Goal: Communication & Community: Answer question/provide support

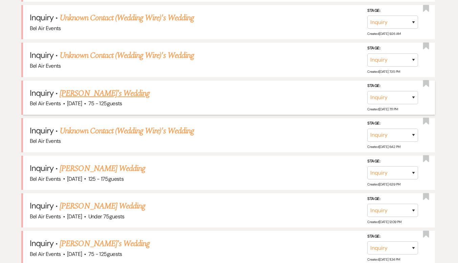
scroll to position [643, 0]
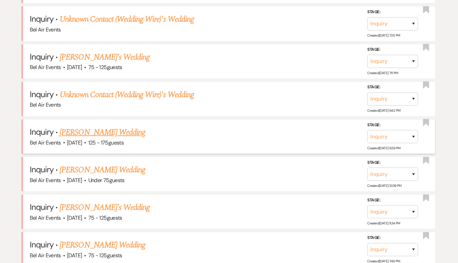
click at [116, 128] on link "[PERSON_NAME] Wedding" at bounding box center [103, 132] width 86 height 12
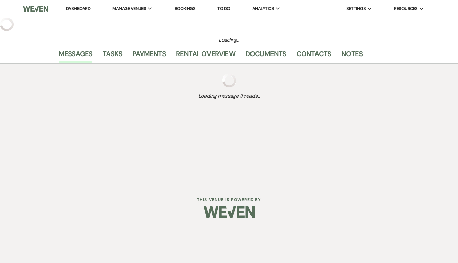
select select "3"
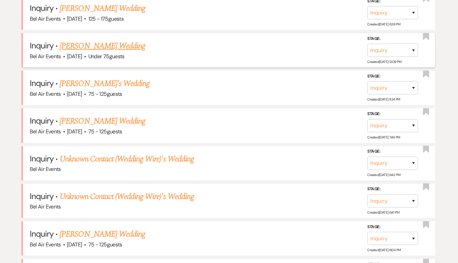
scroll to position [778, 0]
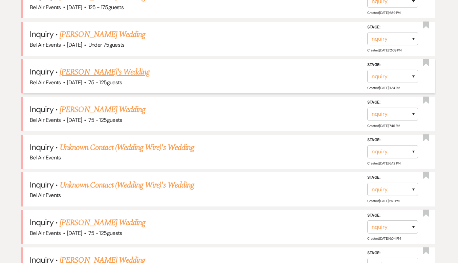
click at [103, 67] on link "[PERSON_NAME]'s Wedding" at bounding box center [105, 72] width 90 height 12
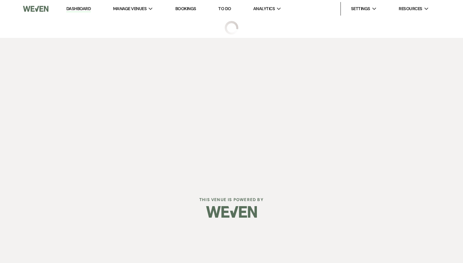
select select "3"
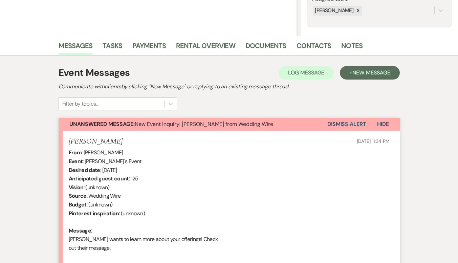
scroll to position [124, 0]
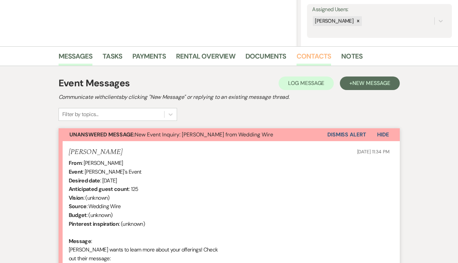
click at [308, 52] on link "Contacts" at bounding box center [313, 58] width 35 height 15
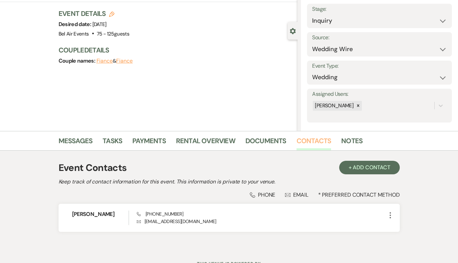
scroll to position [39, 0]
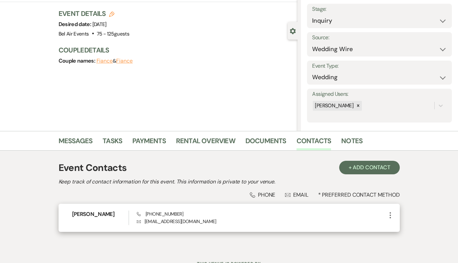
click at [390, 215] on use "button" at bounding box center [390, 215] width 1 height 6
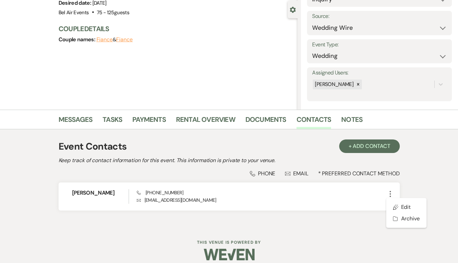
scroll to position [68, 0]
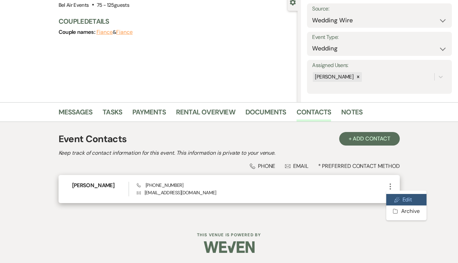
click at [412, 204] on button "Pencil Edit" at bounding box center [406, 200] width 40 height 12
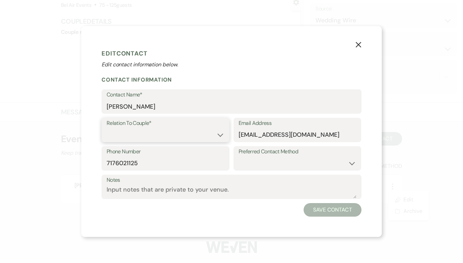
click at [203, 139] on select "Couple Planner Parent of Couple Family Member Friend Other" at bounding box center [166, 134] width 118 height 13
select select "1"
click at [107, 128] on select "Couple Planner Parent of Couple Family Member Friend Other" at bounding box center [166, 134] width 118 height 13
click at [330, 211] on button "Save Contact" at bounding box center [333, 210] width 58 height 14
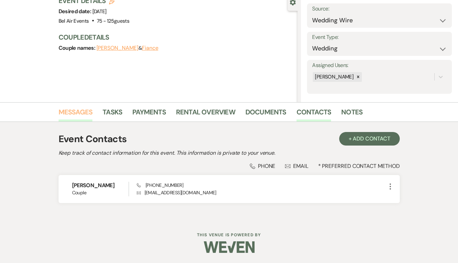
click at [74, 108] on link "Messages" at bounding box center [76, 114] width 34 height 15
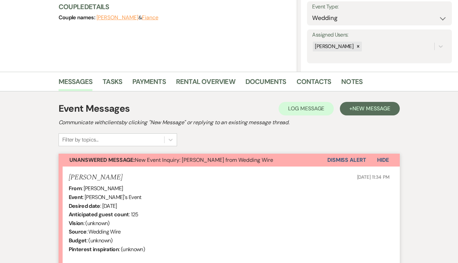
click at [350, 160] on button "Dismiss Alert" at bounding box center [346, 160] width 39 height 13
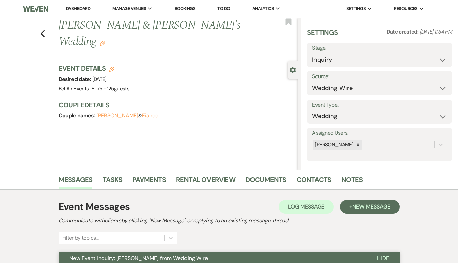
click at [79, 8] on link "Dashboard" at bounding box center [78, 9] width 24 height 6
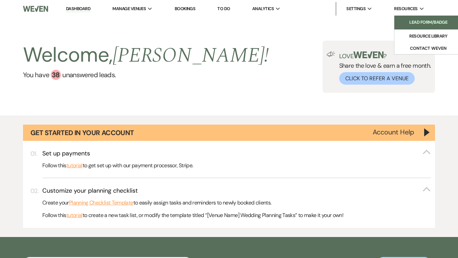
click at [405, 20] on li "Lead Form/Badge" at bounding box center [428, 22] width 61 height 7
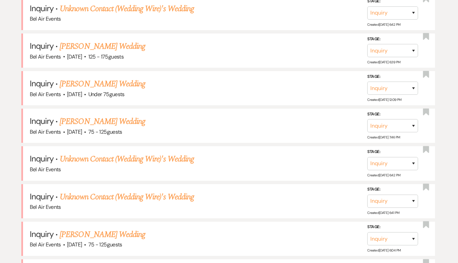
scroll to position [745, 0]
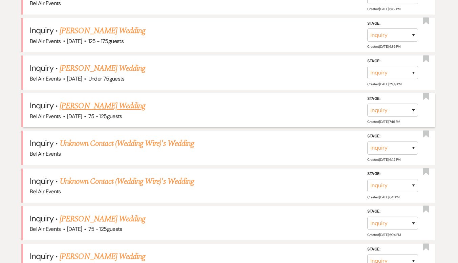
click at [109, 102] on link "[PERSON_NAME] Wedding" at bounding box center [103, 106] width 86 height 12
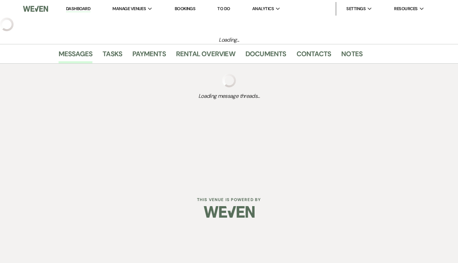
select select "3"
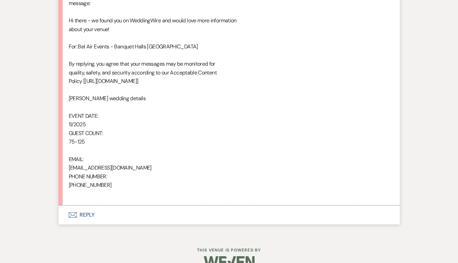
scroll to position [394, 0]
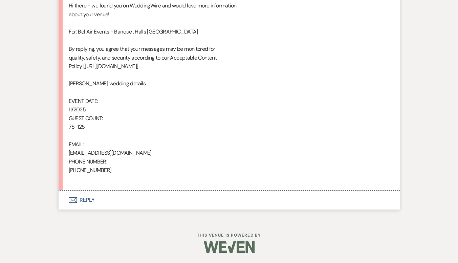
click at [90, 196] on button "Envelope Reply" at bounding box center [229, 200] width 341 height 19
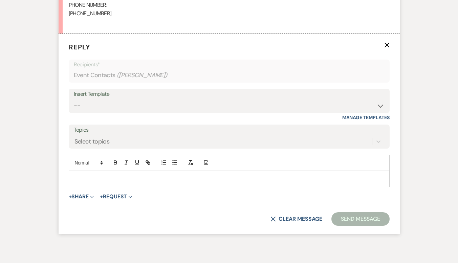
scroll to position [553, 0]
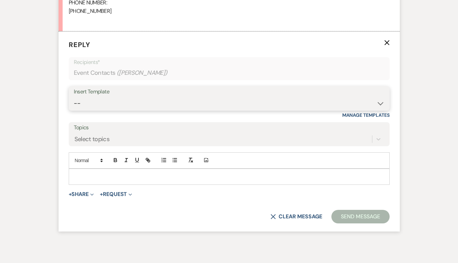
click at [192, 104] on select "-- Weven Planning Portal Introduction (Booked Events) Contract (Pre-Booked Lead…" at bounding box center [229, 103] width 311 height 13
select select "4027"
click at [74, 97] on select "-- Weven Planning Portal Introduction (Booked Events) Contract (Pre-Booked Lead…" at bounding box center [229, 103] width 311 height 13
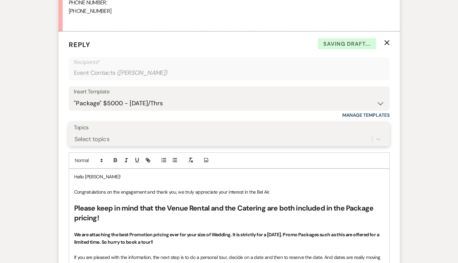
click at [165, 140] on div "Select topics" at bounding box center [223, 139] width 298 height 12
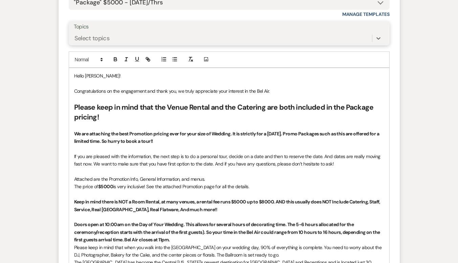
scroll to position [654, 0]
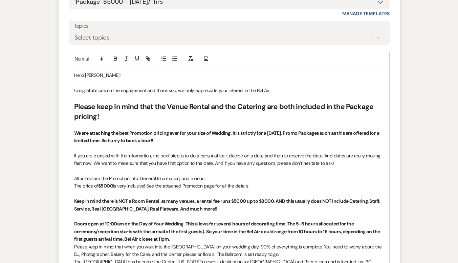
click at [126, 122] on p at bounding box center [229, 125] width 310 height 7
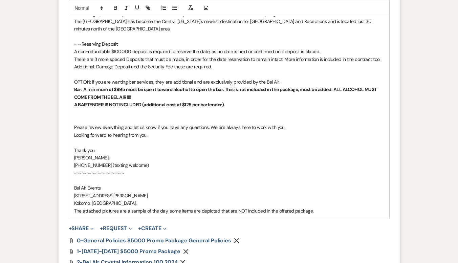
scroll to position [1044, 0]
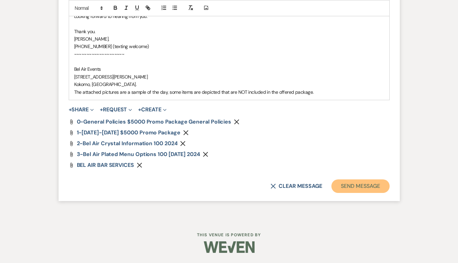
click at [361, 192] on button "Send Message" at bounding box center [360, 186] width 58 height 14
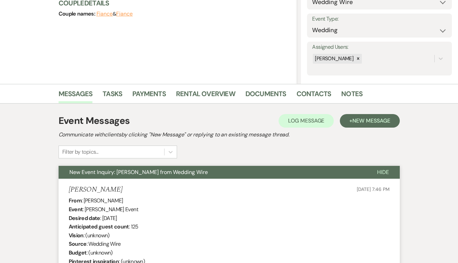
scroll to position [0, 0]
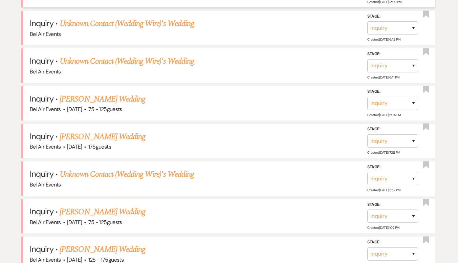
scroll to position [846, 0]
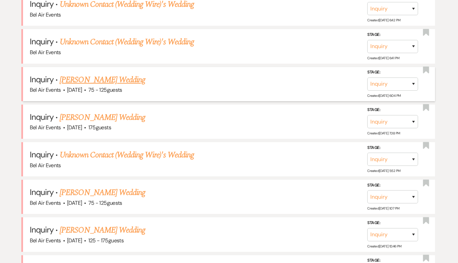
click at [111, 86] on div "Bel Air Events · [DATE] · 75 - 125 guests" at bounding box center [229, 90] width 399 height 9
click at [113, 79] on link "[PERSON_NAME] Wedding" at bounding box center [103, 80] width 86 height 12
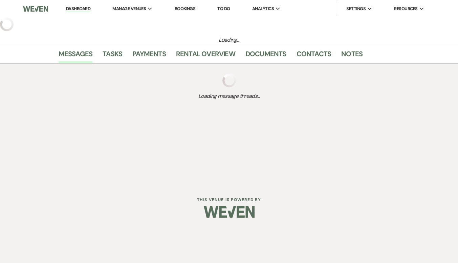
select select "3"
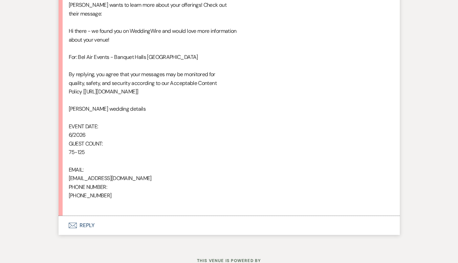
scroll to position [394, 0]
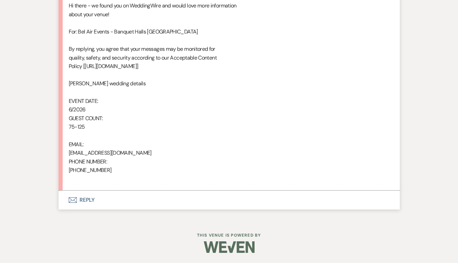
click at [88, 196] on button "Envelope Reply" at bounding box center [229, 200] width 341 height 19
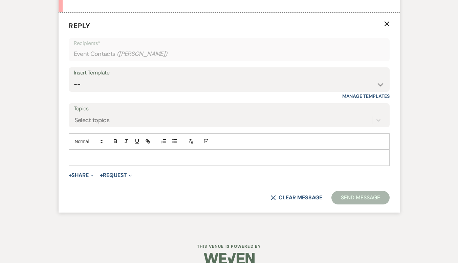
scroll to position [583, 0]
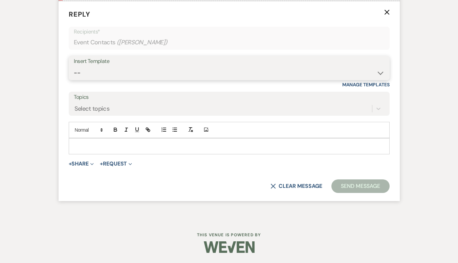
click at [172, 68] on select "-- Weven Planning Portal Introduction (Booked Events) Contract (Pre-Booked Lead…" at bounding box center [229, 72] width 311 height 13
select select "4027"
click at [74, 66] on select "-- Weven Planning Portal Introduction (Booked Events) Contract (Pre-Booked Lead…" at bounding box center [229, 72] width 311 height 13
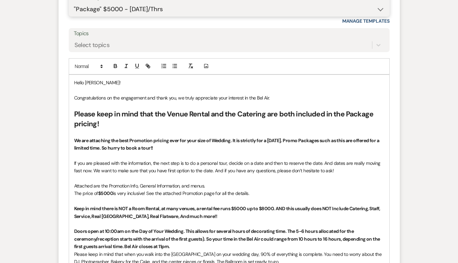
scroll to position [651, 0]
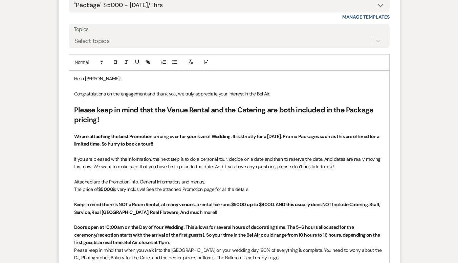
click at [129, 121] on h2 "Please keep in mind that the Venue Rental and the Catering are both included in…" at bounding box center [229, 115] width 310 height 20
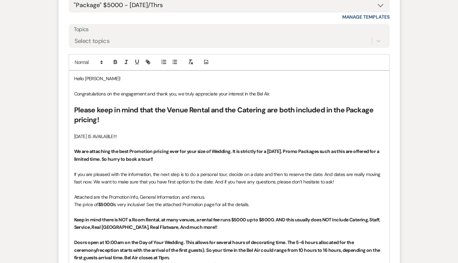
drag, startPoint x: 137, startPoint y: 135, endPoint x: 73, endPoint y: 136, distance: 63.3
click at [114, 62] on icon "button" at bounding box center [115, 61] width 2 height 2
click at [100, 63] on icon at bounding box center [101, 62] width 6 height 6
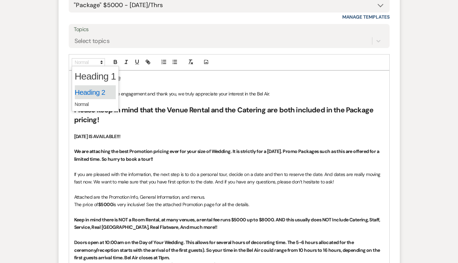
click at [91, 88] on span at bounding box center [95, 92] width 41 height 14
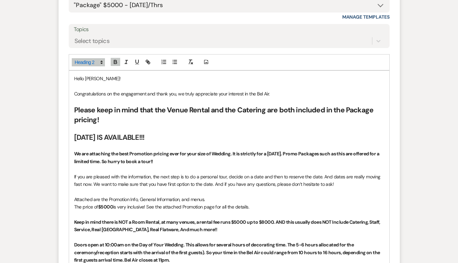
click at [186, 142] on h2 "[DATE] IS AVAILABLE!!!" at bounding box center [229, 138] width 310 height 10
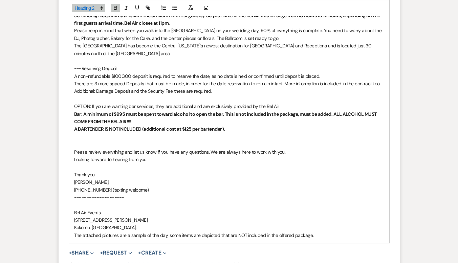
scroll to position [1031, 0]
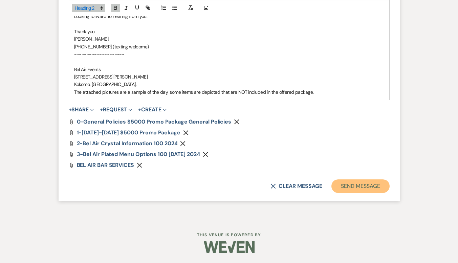
click at [349, 189] on button "Send Message" at bounding box center [360, 186] width 58 height 14
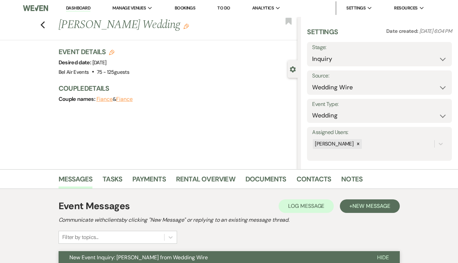
scroll to position [0, 0]
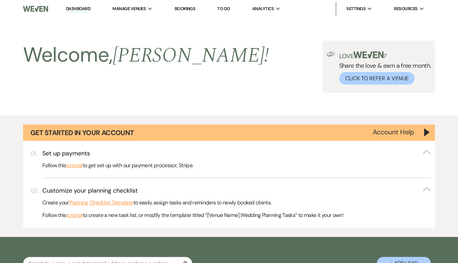
scroll to position [846, 0]
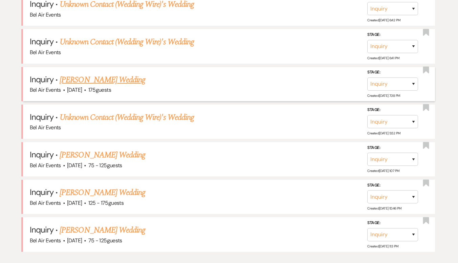
click at [116, 74] on link "[PERSON_NAME] Wedding" at bounding box center [103, 80] width 86 height 12
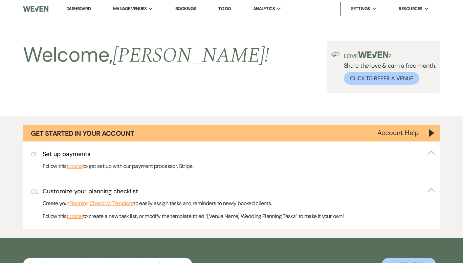
select select "3"
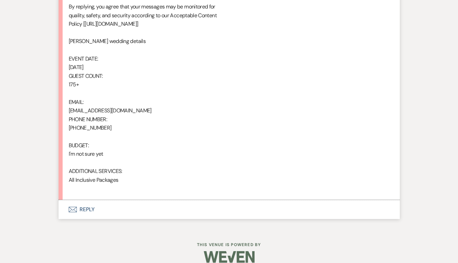
scroll to position [446, 0]
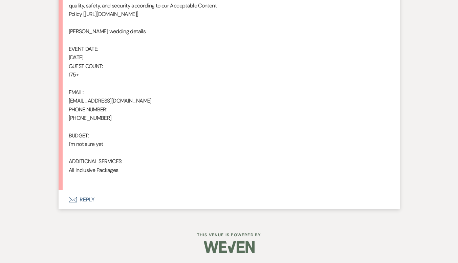
click at [88, 204] on button "Envelope Reply" at bounding box center [229, 199] width 341 height 19
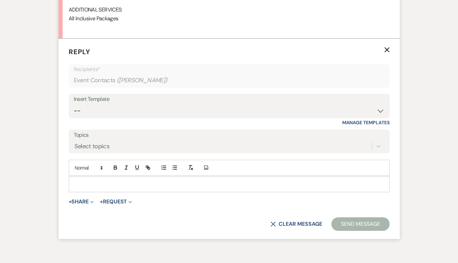
scroll to position [605, 0]
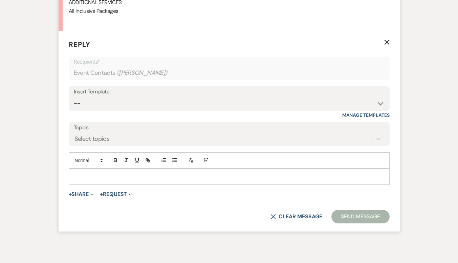
click at [136, 96] on div "Insert Template" at bounding box center [229, 92] width 311 height 10
click at [136, 97] on select "-- Weven Planning Portal Introduction (Booked Events) Contract (Pre-Booked Lead…" at bounding box center [229, 103] width 311 height 13
select select "4028"
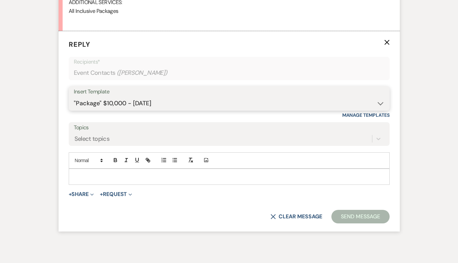
click at [74, 97] on select "-- Weven Planning Portal Introduction (Booked Events) Contract (Pre-Booked Lead…" at bounding box center [229, 103] width 311 height 13
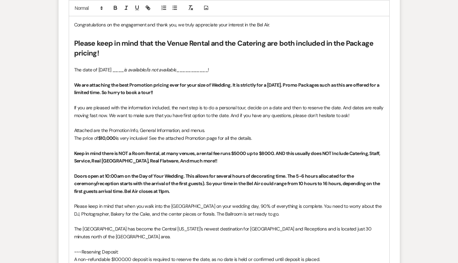
scroll to position [778, 0]
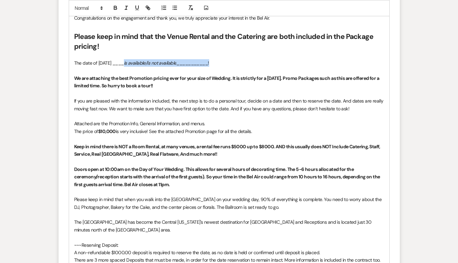
drag, startPoint x: 224, startPoint y: 60, endPoint x: 123, endPoint y: 60, distance: 100.9
click at [123, 60] on p "The date of [DATE] ____ is available/is not available ___________!" at bounding box center [229, 62] width 310 height 7
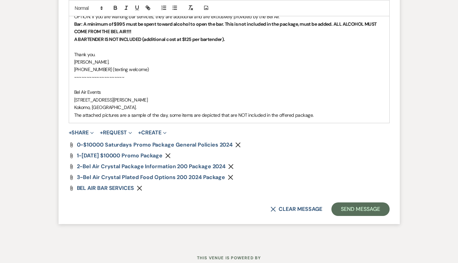
scroll to position [1068, 0]
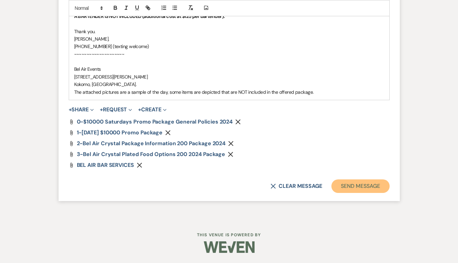
click at [345, 190] on button "Send Message" at bounding box center [360, 186] width 58 height 14
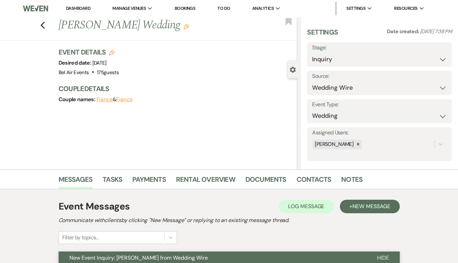
scroll to position [0, 0]
click at [43, 25] on icon "Previous" at bounding box center [42, 26] width 5 height 8
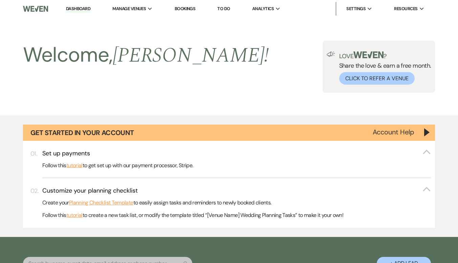
scroll to position [846, 0]
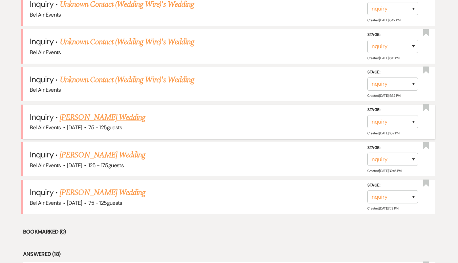
click at [113, 111] on link "[PERSON_NAME] Wedding" at bounding box center [103, 117] width 86 height 12
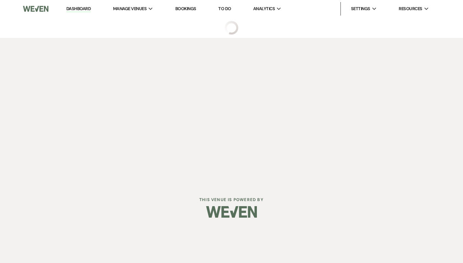
select select "3"
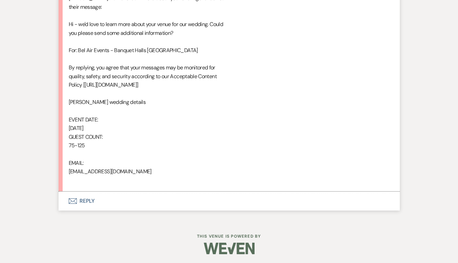
scroll to position [376, 0]
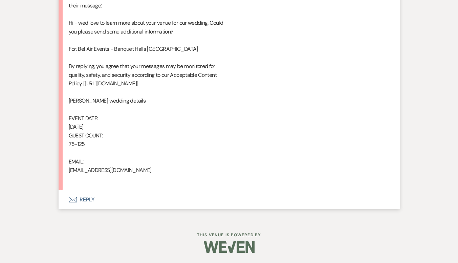
click at [80, 200] on button "Envelope Reply" at bounding box center [229, 199] width 341 height 19
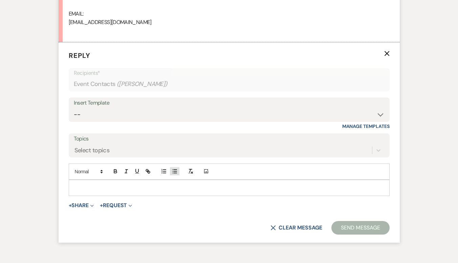
scroll to position [535, 0]
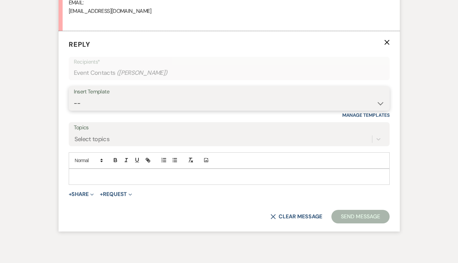
click at [200, 98] on select "-- Weven Planning Portal Introduction (Booked Events) Contract (Pre-Booked Lead…" at bounding box center [229, 103] width 311 height 13
select select "4029"
click at [74, 97] on select "-- Weven Planning Portal Introduction (Booked Events) Contract (Pre-Booked Lead…" at bounding box center [229, 103] width 311 height 13
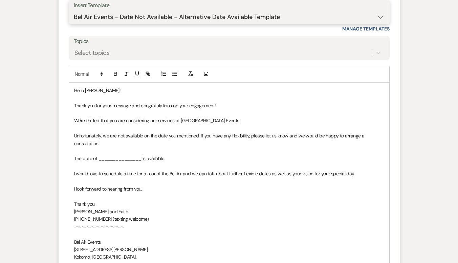
scroll to position [637, 0]
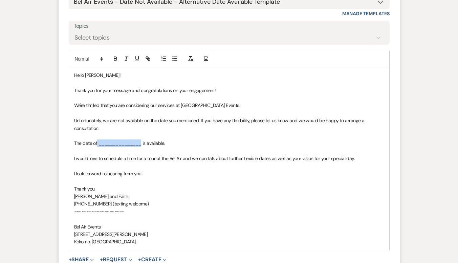
drag, startPoint x: 142, startPoint y: 142, endPoint x: 96, endPoint y: 145, distance: 45.8
click at [96, 145] on span "The date of _______________ is available." at bounding box center [119, 143] width 91 height 6
click at [165, 145] on p "The date of [DATE] is available." at bounding box center [229, 142] width 310 height 7
drag, startPoint x: 169, startPoint y: 142, endPoint x: 73, endPoint y: 146, distance: 95.2
click at [74, 146] on p "The date of [DATE] is available!" at bounding box center [229, 142] width 310 height 7
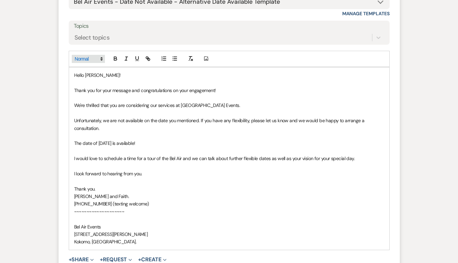
click at [102, 60] on icon at bounding box center [101, 59] width 6 height 6
click at [94, 89] on span at bounding box center [95, 89] width 41 height 14
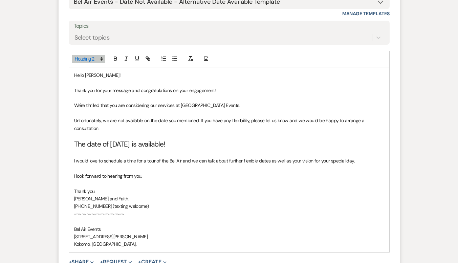
click at [218, 152] on p "﻿" at bounding box center [229, 153] width 310 height 7
click at [109, 144] on span "The date of [DATE] is available!" at bounding box center [119, 143] width 91 height 9
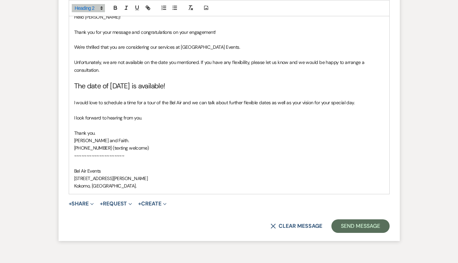
scroll to position [735, 0]
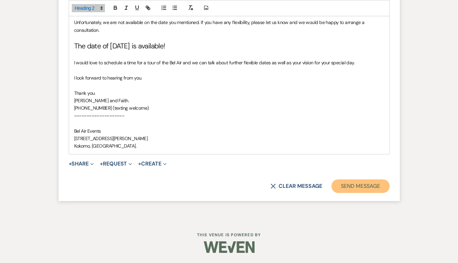
click at [358, 188] on button "Send Message" at bounding box center [360, 186] width 58 height 14
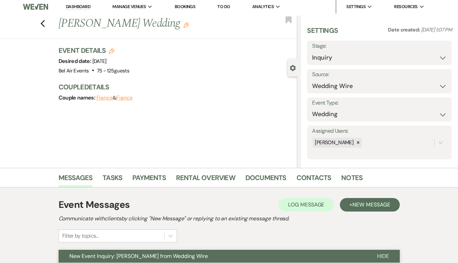
scroll to position [0, 0]
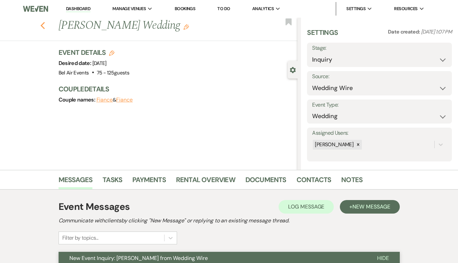
click at [45, 27] on use "button" at bounding box center [42, 25] width 4 height 7
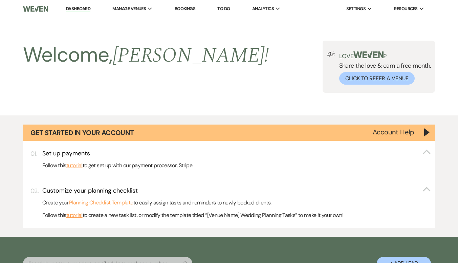
scroll to position [846, 0]
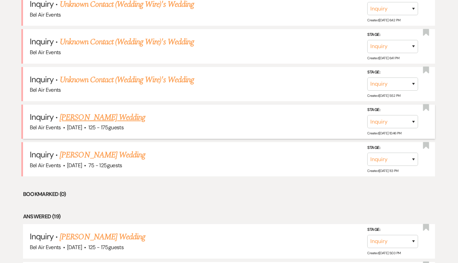
click at [104, 114] on link "[PERSON_NAME] Wedding" at bounding box center [103, 117] width 86 height 12
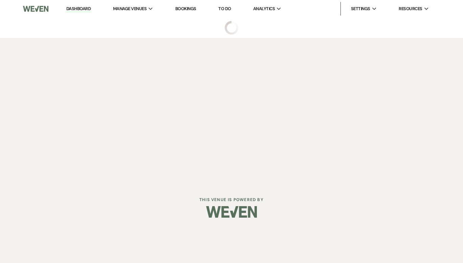
select select "3"
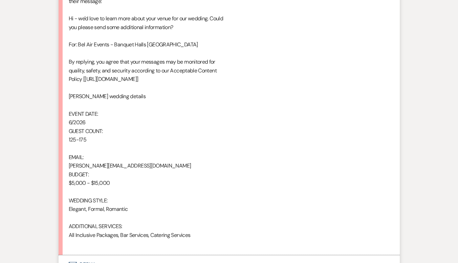
scroll to position [446, 0]
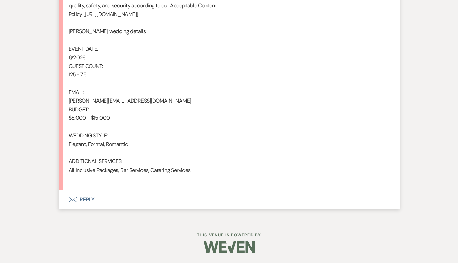
click at [82, 199] on button "Envelope Reply" at bounding box center [229, 199] width 341 height 19
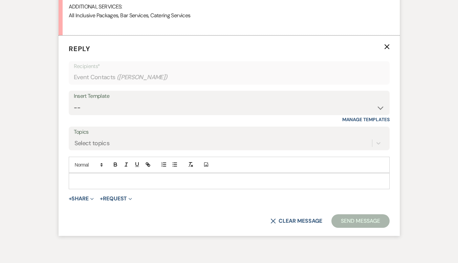
scroll to position [605, 0]
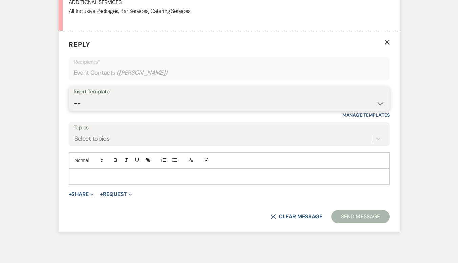
click at [117, 108] on select "-- Weven Planning Portal Introduction (Booked Events) Contract (Pre-Booked Lead…" at bounding box center [229, 103] width 311 height 13
select select "4027"
click at [74, 97] on select "-- Weven Planning Portal Introduction (Booked Events) Contract (Pre-Booked Lead…" at bounding box center [229, 103] width 311 height 13
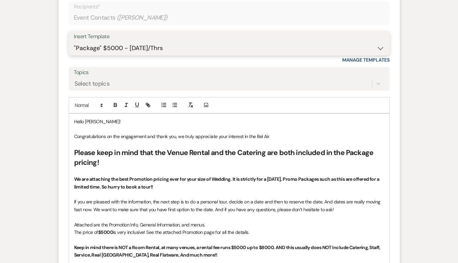
scroll to position [659, 0]
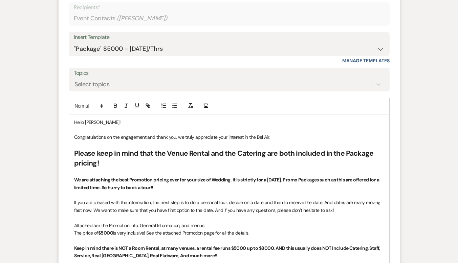
click at [118, 161] on h2 "Please keep in mind that the Venue Rental and the Catering are both included in…" at bounding box center [229, 159] width 310 height 20
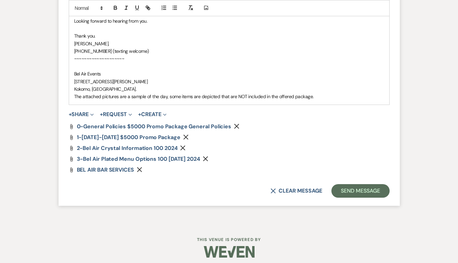
scroll to position [1081, 0]
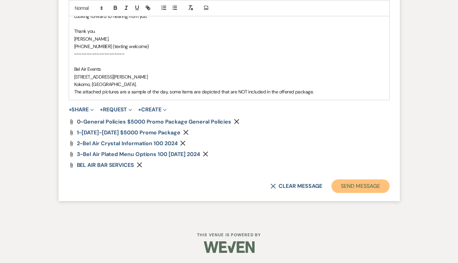
click at [340, 187] on button "Send Message" at bounding box center [360, 186] width 58 height 14
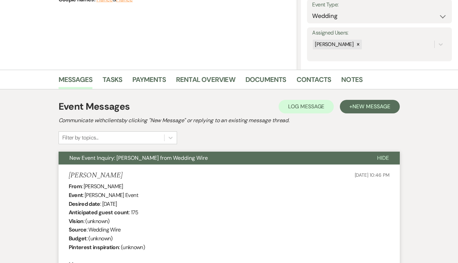
scroll to position [0, 0]
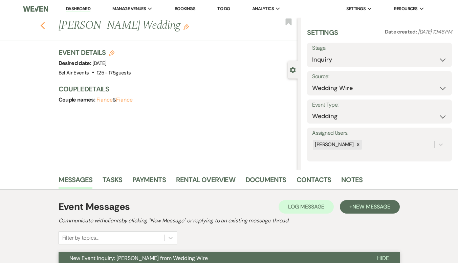
click at [45, 26] on icon "Previous" at bounding box center [42, 26] width 5 height 8
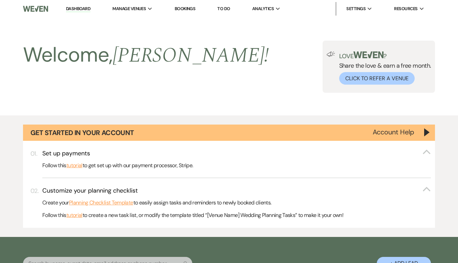
scroll to position [846, 0]
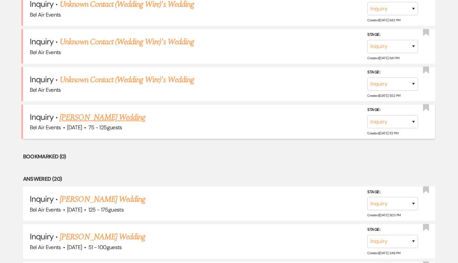
click at [107, 114] on link "[PERSON_NAME] Wedding" at bounding box center [103, 117] width 86 height 12
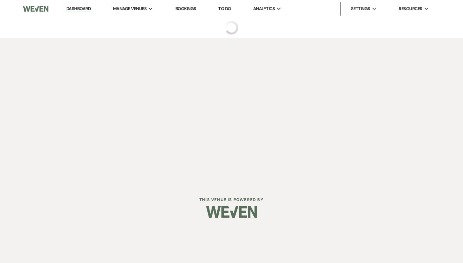
select select "3"
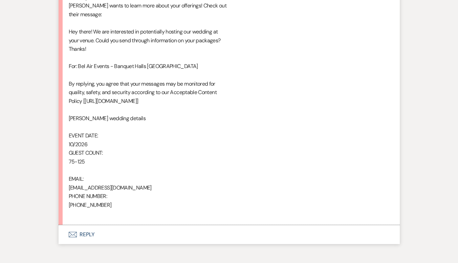
scroll to position [402, 0]
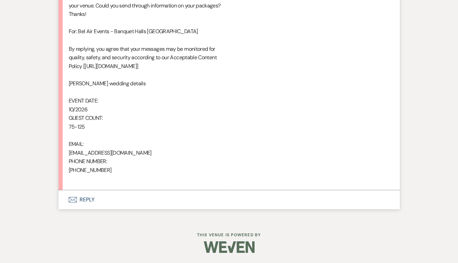
click at [89, 199] on button "Envelope Reply" at bounding box center [229, 199] width 341 height 19
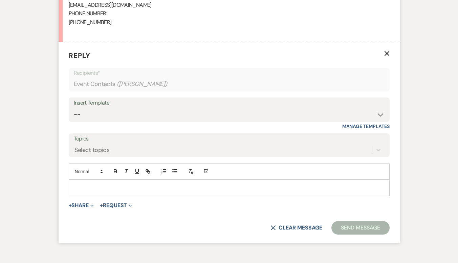
scroll to position [561, 0]
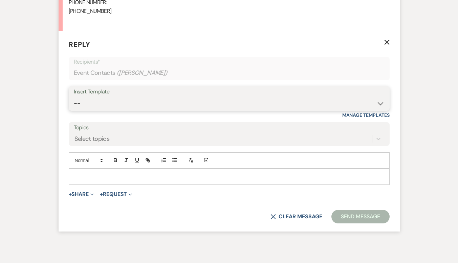
click at [117, 104] on select "-- Weven Planning Portal Introduction (Booked Events) Contract (Pre-Booked Lead…" at bounding box center [229, 103] width 311 height 13
select select "4027"
click at [74, 97] on select "-- Weven Planning Portal Introduction (Booked Events) Contract (Pre-Booked Lead…" at bounding box center [229, 103] width 311 height 13
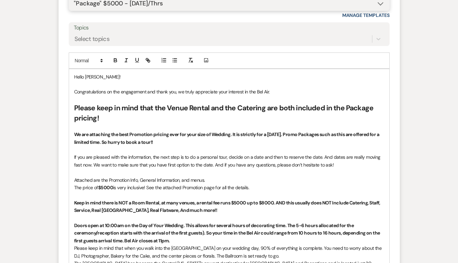
scroll to position [663, 0]
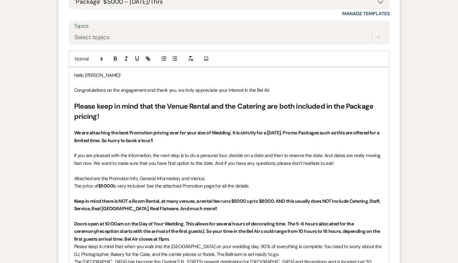
click at [107, 122] on p at bounding box center [229, 125] width 310 height 7
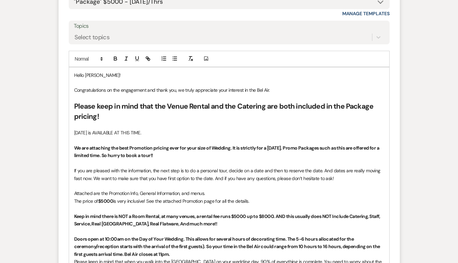
drag, startPoint x: 169, startPoint y: 134, endPoint x: 72, endPoint y: 132, distance: 96.8
click at [96, 62] on span at bounding box center [88, 59] width 33 height 8
click at [90, 86] on span at bounding box center [95, 89] width 41 height 14
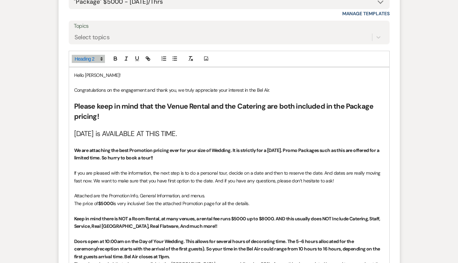
click at [221, 137] on h2 "[DATE] is AVAILABLE AT THIS TIME." at bounding box center [229, 134] width 310 height 10
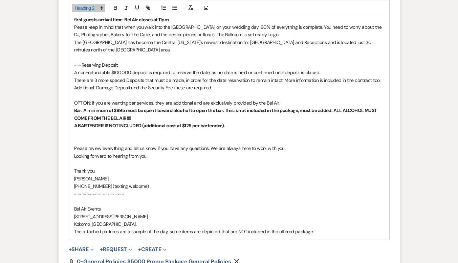
scroll to position [1040, 0]
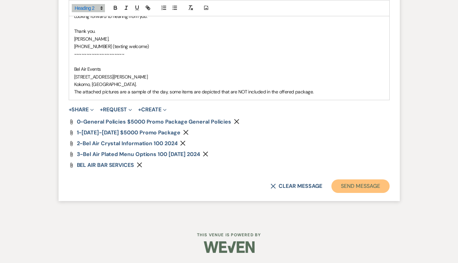
click at [354, 186] on button "Send Message" at bounding box center [360, 186] width 58 height 14
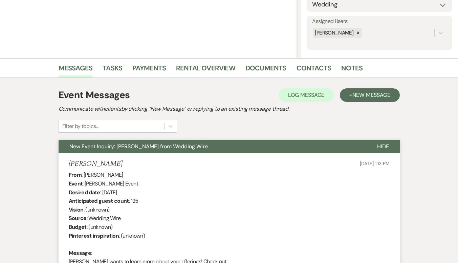
scroll to position [0, 0]
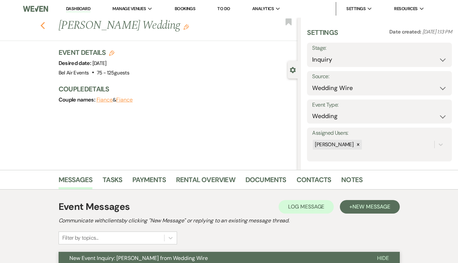
click at [45, 29] on icon "Previous" at bounding box center [42, 26] width 5 height 8
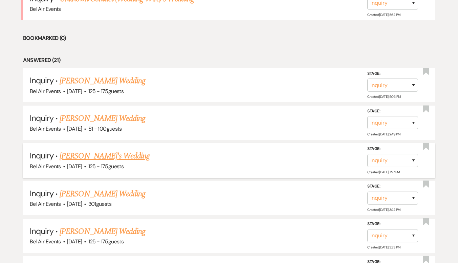
scroll to position [914, 0]
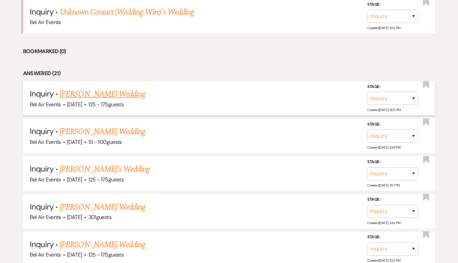
click at [93, 93] on link "[PERSON_NAME] Wedding" at bounding box center [103, 94] width 86 height 12
select select "3"
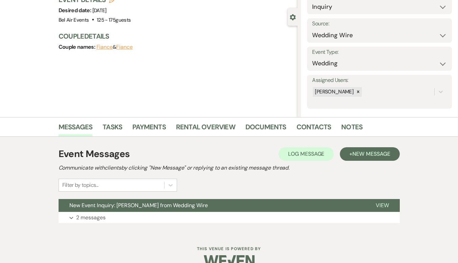
scroll to position [67, 0]
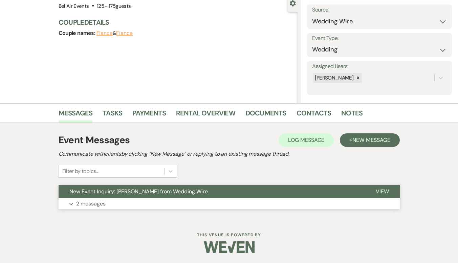
click at [96, 207] on p "2 messages" at bounding box center [90, 203] width 29 height 9
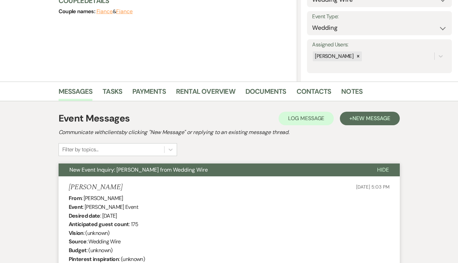
scroll to position [0, 0]
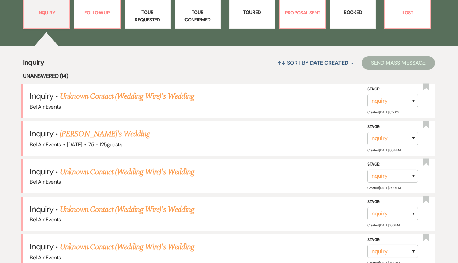
scroll to position [344, 0]
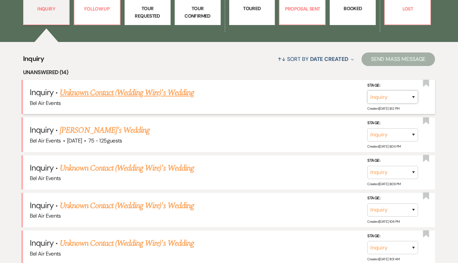
click at [415, 97] on select "Inquiry Follow Up Tour Requested Tour Confirmed Toured Proposal Sent Booked Lost" at bounding box center [392, 96] width 51 height 13
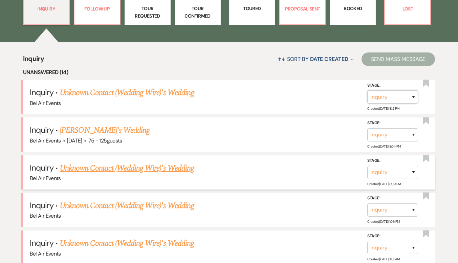
select select "8"
click at [367, 90] on select "Inquiry Follow Up Tour Requested Tour Confirmed Toured Proposal Sent Booked Lost" at bounding box center [392, 96] width 51 height 13
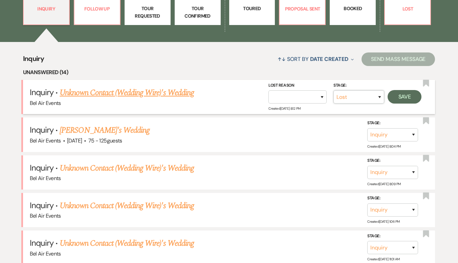
click at [355, 98] on select "Inquiry Follow Up Tour Requested Tour Confirmed Toured Proposal Sent Booked Lost" at bounding box center [358, 96] width 51 height 13
click at [324, 98] on select "Booked Elsewhere Budget Date Unavailable No Response Not a Good Match Capacity …" at bounding box center [297, 96] width 58 height 13
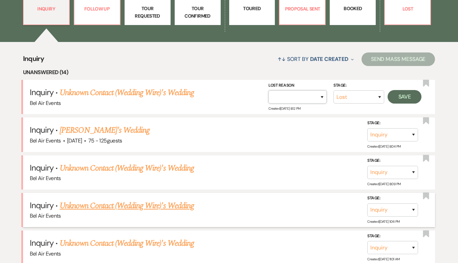
select select "3"
click at [268, 90] on select "Booked Elsewhere Budget Date Unavailable No Response Not a Good Match Capacity …" at bounding box center [297, 96] width 58 height 13
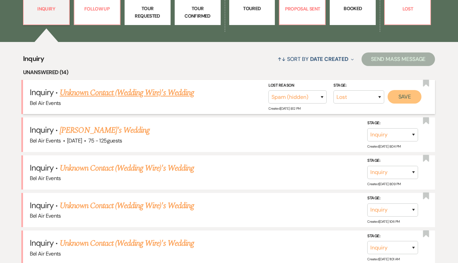
click at [409, 96] on button "Save" at bounding box center [405, 97] width 34 height 14
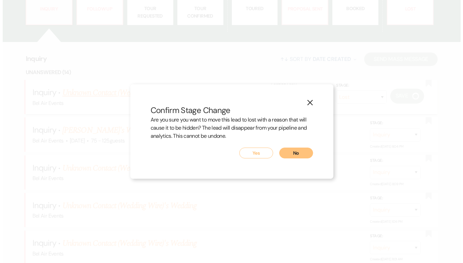
scroll to position [345, 0]
click at [256, 156] on button "Yes" at bounding box center [256, 153] width 34 height 11
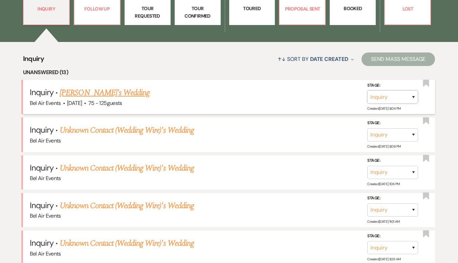
click at [414, 98] on select "Inquiry Follow Up Tour Requested Tour Confirmed Toured Proposal Sent Booked Lost" at bounding box center [392, 96] width 51 height 13
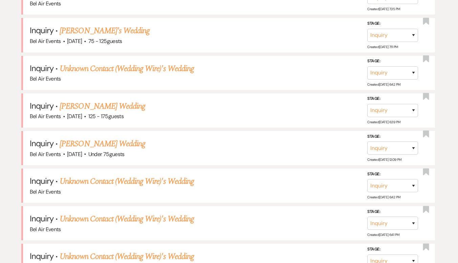
scroll to position [631, 0]
click at [345, 107] on h5 "Inquiry · [PERSON_NAME] Wedding" at bounding box center [229, 107] width 399 height 12
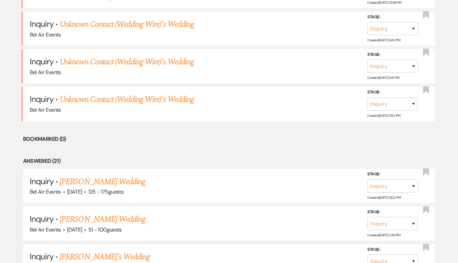
scroll to position [789, 0]
click at [411, 183] on select "Inquiry Follow Up Tour Requested Tour Confirmed Toured Proposal Sent Booked Lost" at bounding box center [392, 185] width 51 height 13
select select "6"
click at [367, 179] on select "Inquiry Follow Up Tour Requested Tour Confirmed Toured Proposal Sent Booked Lost" at bounding box center [392, 185] width 51 height 13
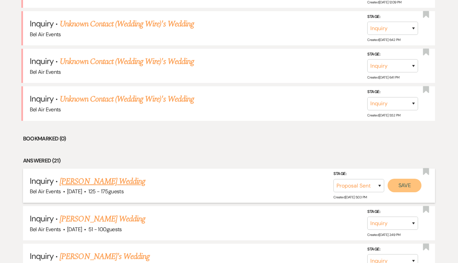
click at [409, 183] on button "Save" at bounding box center [405, 186] width 34 height 14
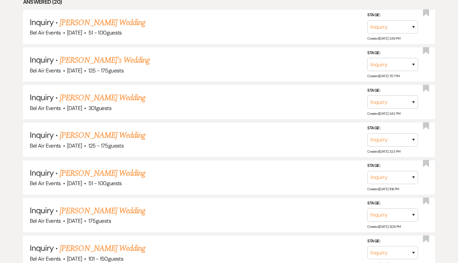
scroll to position [947, 0]
click at [110, 92] on link "[PERSON_NAME] Wedding" at bounding box center [103, 98] width 86 height 12
select select "2"
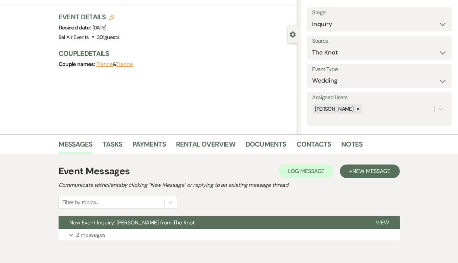
scroll to position [67, 0]
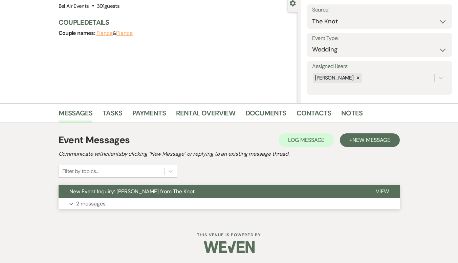
click at [85, 202] on p "2 messages" at bounding box center [90, 203] width 29 height 9
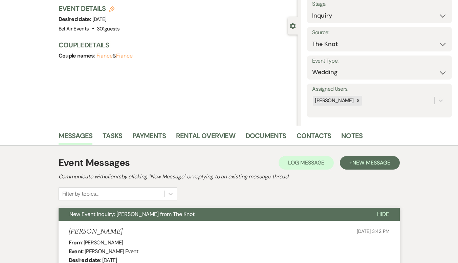
scroll to position [0, 0]
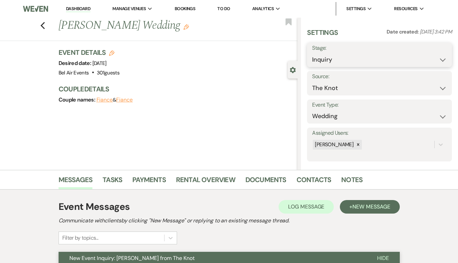
click at [438, 59] on select "Inquiry Follow Up Tour Requested Tour Confirmed Toured Proposal Sent Booked Lost" at bounding box center [379, 59] width 135 height 13
select select "6"
click at [312, 53] on select "Inquiry Follow Up Tour Requested Tour Confirmed Toured Proposal Sent Booked Lost" at bounding box center [379, 59] width 135 height 13
click at [435, 60] on button "Save" at bounding box center [437, 55] width 30 height 14
click at [42, 25] on div "Previous [PERSON_NAME] Wedding Edit Bookmark" at bounding box center [147, 29] width 301 height 23
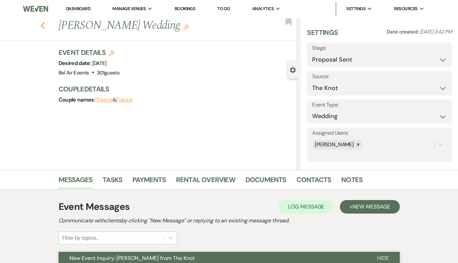
click at [44, 26] on use "button" at bounding box center [42, 25] width 4 height 7
select select "6"
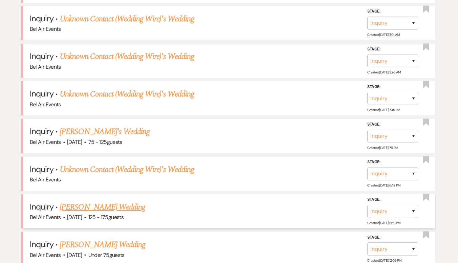
scroll to position [372, 0]
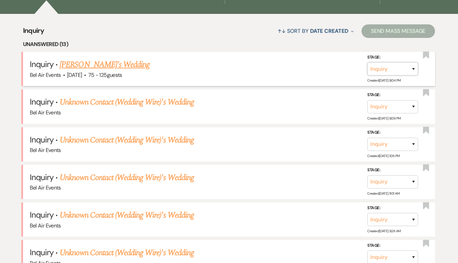
click at [411, 66] on select "Inquiry Follow Up Tour Requested Tour Confirmed Toured Proposal Sent Booked Lost" at bounding box center [392, 68] width 51 height 13
select select "8"
click at [367, 62] on select "Inquiry Follow Up Tour Requested Tour Confirmed Toured Proposal Sent Booked Lost" at bounding box center [392, 68] width 51 height 13
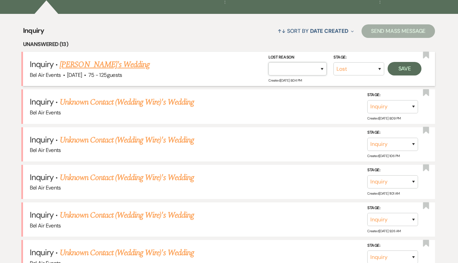
click at [303, 72] on select "Booked Elsewhere Budget Date Unavailable No Response Not a Good Match Capacity …" at bounding box center [297, 68] width 58 height 13
select select "3"
click at [268, 62] on select "Booked Elsewhere Budget Date Unavailable No Response Not a Good Match Capacity …" at bounding box center [297, 68] width 58 height 13
click at [398, 68] on button "Save" at bounding box center [405, 69] width 34 height 14
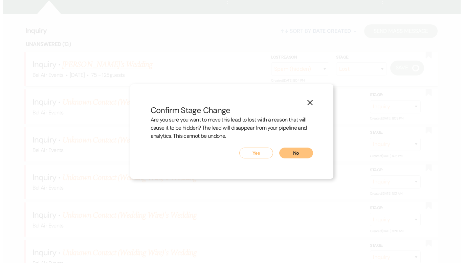
scroll to position [373, 0]
click at [258, 155] on button "Yes" at bounding box center [256, 153] width 34 height 11
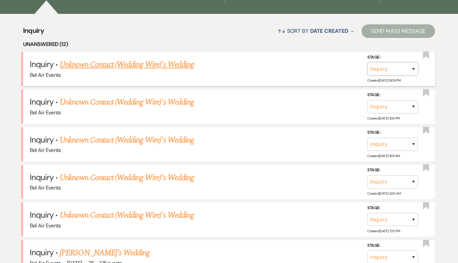
click at [402, 67] on select "Inquiry Follow Up Tour Requested Tour Confirmed Toured Proposal Sent Booked Lost" at bounding box center [392, 68] width 51 height 13
select select "8"
click at [367, 62] on select "Inquiry Follow Up Tour Requested Tour Confirmed Toured Proposal Sent Booked Lost" at bounding box center [392, 68] width 51 height 13
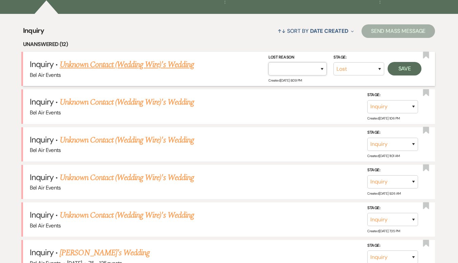
click at [287, 65] on select "Booked Elsewhere Budget Date Unavailable No Response Not a Good Match Capacity …" at bounding box center [297, 68] width 58 height 13
select select "3"
click at [268, 62] on select "Booked Elsewhere Budget Date Unavailable No Response Not a Good Match Capacity …" at bounding box center [297, 68] width 58 height 13
click at [399, 68] on button "Save" at bounding box center [405, 69] width 34 height 14
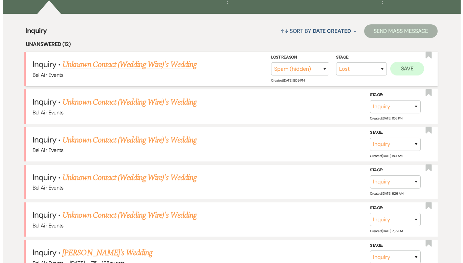
scroll to position [373, 0]
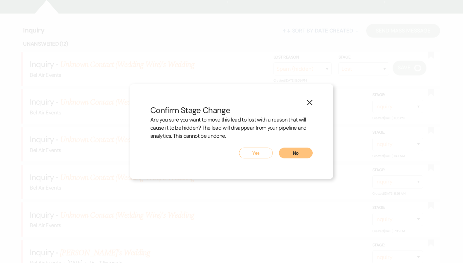
click at [259, 154] on button "Yes" at bounding box center [256, 153] width 34 height 11
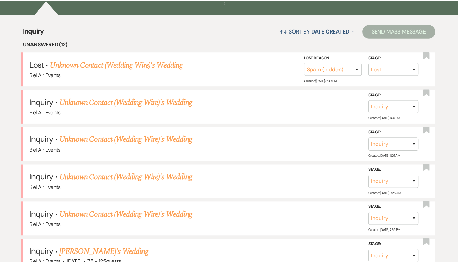
scroll to position [372, 0]
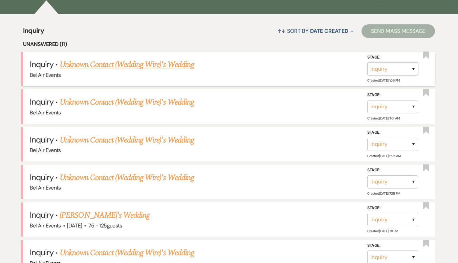
click at [413, 67] on select "Inquiry Follow Up Tour Requested Tour Confirmed Toured Proposal Sent Booked Lost" at bounding box center [392, 68] width 51 height 13
select select "8"
click at [367, 62] on select "Inquiry Follow Up Tour Requested Tour Confirmed Toured Proposal Sent Booked Lost" at bounding box center [392, 68] width 51 height 13
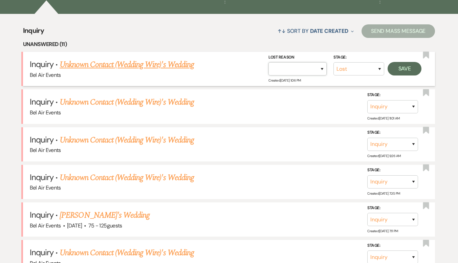
click at [307, 64] on select "Booked Elsewhere Budget Date Unavailable No Response Not a Good Match Capacity …" at bounding box center [297, 68] width 58 height 13
select select "3"
click at [268, 62] on select "Booked Elsewhere Budget Date Unavailable No Response Not a Good Match Capacity …" at bounding box center [297, 68] width 58 height 13
click at [398, 67] on button "Save" at bounding box center [405, 69] width 34 height 14
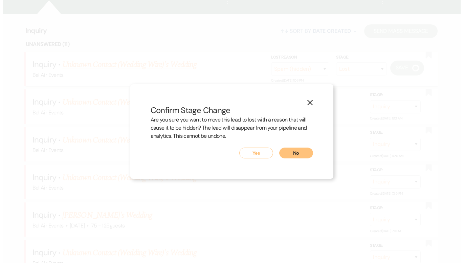
scroll to position [373, 0]
click at [260, 154] on button "Yes" at bounding box center [256, 153] width 34 height 11
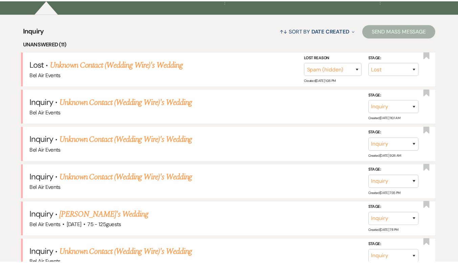
scroll to position [372, 0]
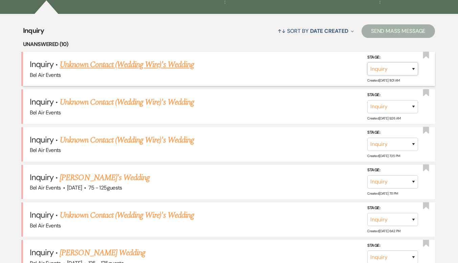
click at [415, 68] on select "Inquiry Follow Up Tour Requested Tour Confirmed Toured Proposal Sent Booked Lost" at bounding box center [392, 68] width 51 height 13
select select "8"
click at [367, 62] on select "Inquiry Follow Up Tour Requested Tour Confirmed Toured Proposal Sent Booked Lost" at bounding box center [392, 68] width 51 height 13
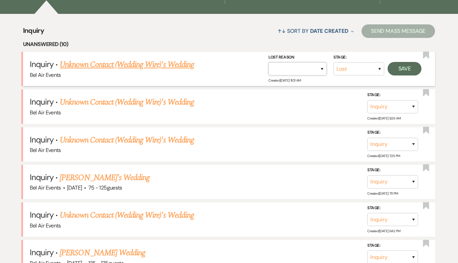
click at [309, 69] on select "Booked Elsewhere Budget Date Unavailable No Response Not a Good Match Capacity …" at bounding box center [297, 68] width 58 height 13
select select "3"
click at [268, 62] on select "Booked Elsewhere Budget Date Unavailable No Response Not a Good Match Capacity …" at bounding box center [297, 68] width 58 height 13
click at [400, 66] on button "Save" at bounding box center [405, 69] width 34 height 14
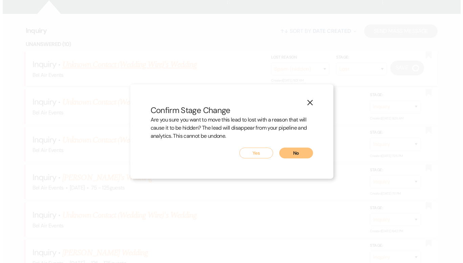
scroll to position [373, 0]
click at [266, 153] on button "Yes" at bounding box center [256, 153] width 34 height 11
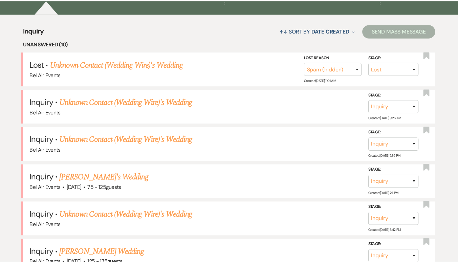
scroll to position [372, 0]
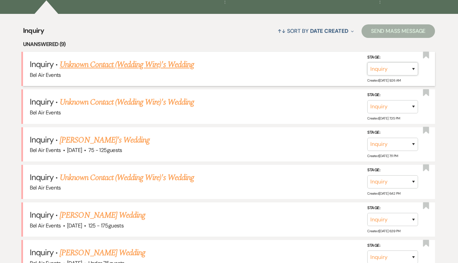
click at [408, 68] on select "Inquiry Follow Up Tour Requested Tour Confirmed Toured Proposal Sent Booked Lost" at bounding box center [392, 68] width 51 height 13
select select "8"
click at [367, 62] on select "Inquiry Follow Up Tour Requested Tour Confirmed Toured Proposal Sent Booked Lost" at bounding box center [392, 68] width 51 height 13
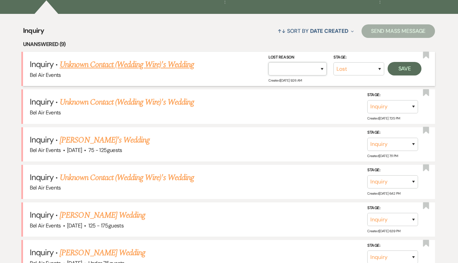
click at [312, 69] on select "Booked Elsewhere Budget Date Unavailable No Response Not a Good Match Capacity …" at bounding box center [297, 68] width 58 height 13
select select "3"
click at [268, 62] on select "Booked Elsewhere Budget Date Unavailable No Response Not a Good Match Capacity …" at bounding box center [297, 68] width 58 height 13
click at [399, 70] on button "Save" at bounding box center [405, 69] width 34 height 14
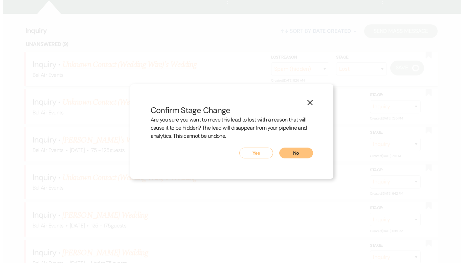
scroll to position [373, 0]
click at [248, 154] on button "Yes" at bounding box center [256, 153] width 34 height 11
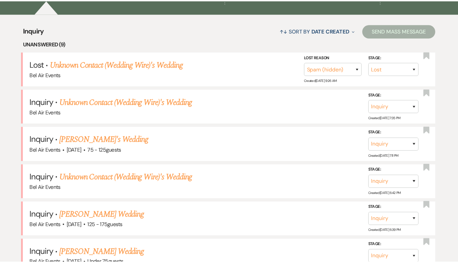
scroll to position [372, 0]
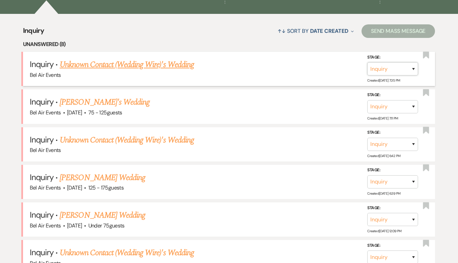
click at [393, 69] on select "Inquiry Follow Up Tour Requested Tour Confirmed Toured Proposal Sent Booked Lost" at bounding box center [392, 68] width 51 height 13
select select "8"
click at [367, 62] on select "Inquiry Follow Up Tour Requested Tour Confirmed Toured Proposal Sent Booked Lost" at bounding box center [392, 68] width 51 height 13
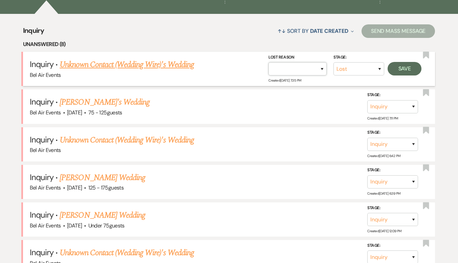
click at [313, 68] on select "Booked Elsewhere Budget Date Unavailable No Response Not a Good Match Capacity …" at bounding box center [297, 68] width 58 height 13
select select "3"
click at [268, 62] on select "Booked Elsewhere Budget Date Unavailable No Response Not a Good Match Capacity …" at bounding box center [297, 68] width 58 height 13
click at [413, 69] on button "Save" at bounding box center [405, 69] width 34 height 14
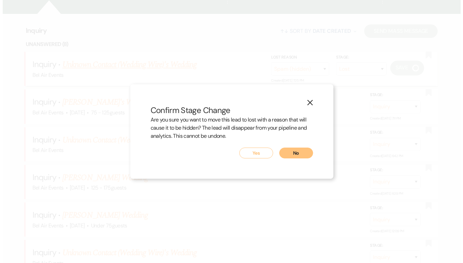
scroll to position [373, 0]
click at [247, 156] on button "Yes" at bounding box center [256, 153] width 34 height 11
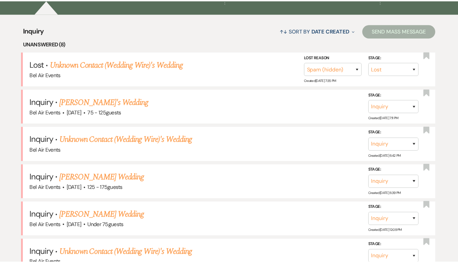
scroll to position [372, 0]
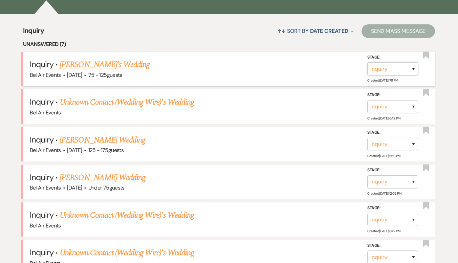
click at [398, 65] on select "Inquiry Follow Up Tour Requested Tour Confirmed Toured Proposal Sent Booked Lost" at bounding box center [392, 68] width 51 height 13
select select "8"
click at [367, 62] on select "Inquiry Follow Up Tour Requested Tour Confirmed Toured Proposal Sent Booked Lost" at bounding box center [392, 68] width 51 height 13
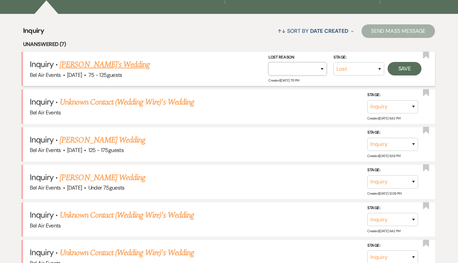
click at [318, 69] on select "Booked Elsewhere Budget Date Unavailable No Response Not a Good Match Capacity …" at bounding box center [297, 68] width 58 height 13
select select "3"
click at [268, 62] on select "Booked Elsewhere Budget Date Unavailable No Response Not a Good Match Capacity …" at bounding box center [297, 68] width 58 height 13
click at [403, 70] on button "Save" at bounding box center [405, 69] width 34 height 14
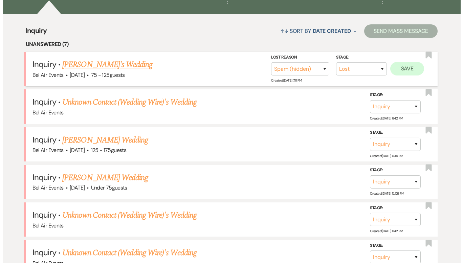
scroll to position [373, 0]
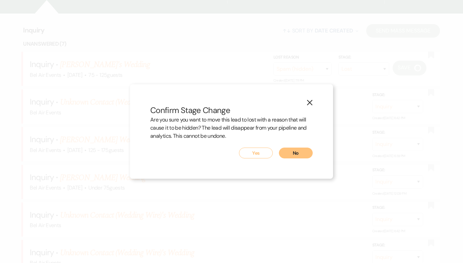
click at [252, 151] on button "Yes" at bounding box center [256, 153] width 34 height 11
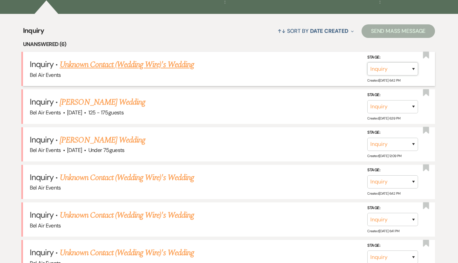
click at [413, 68] on select "Inquiry Follow Up Tour Requested Tour Confirmed Toured Proposal Sent Booked Lost" at bounding box center [392, 68] width 51 height 13
select select "8"
click at [367, 62] on select "Inquiry Follow Up Tour Requested Tour Confirmed Toured Proposal Sent Booked Lost" at bounding box center [392, 68] width 51 height 13
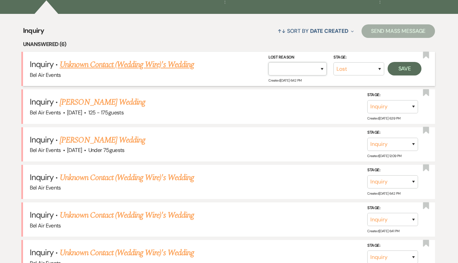
click at [319, 68] on select "Booked Elsewhere Budget Date Unavailable No Response Not a Good Match Capacity …" at bounding box center [297, 68] width 58 height 13
select select "3"
click at [268, 62] on select "Booked Elsewhere Budget Date Unavailable No Response Not a Good Match Capacity …" at bounding box center [297, 68] width 58 height 13
click at [407, 73] on button "Save" at bounding box center [405, 69] width 34 height 14
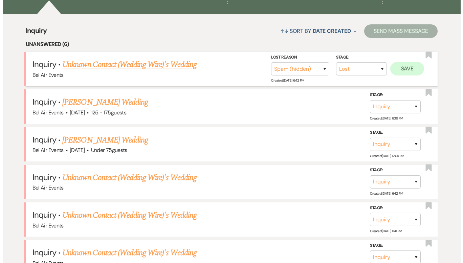
scroll to position [373, 0]
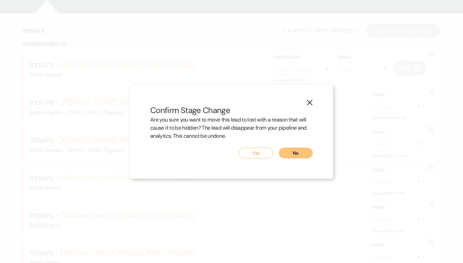
click at [263, 152] on button "Yes" at bounding box center [256, 153] width 34 height 11
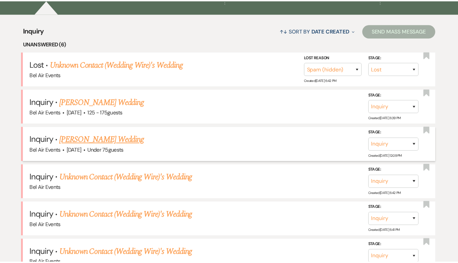
scroll to position [372, 0]
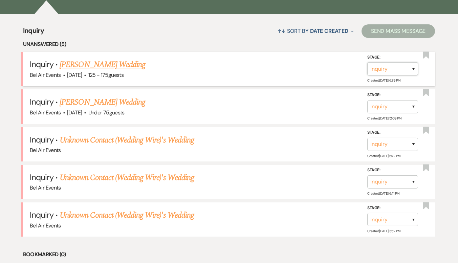
click at [390, 71] on select "Inquiry Follow Up Tour Requested Tour Confirmed Toured Proposal Sent Booked Lost" at bounding box center [392, 68] width 51 height 13
select select "8"
click at [367, 62] on select "Inquiry Follow Up Tour Requested Tour Confirmed Toured Proposal Sent Booked Lost" at bounding box center [392, 68] width 51 height 13
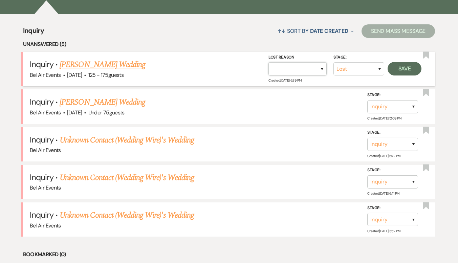
click at [310, 66] on select "Booked Elsewhere Budget Date Unavailable No Response Not a Good Match Capacity …" at bounding box center [297, 68] width 58 height 13
select select "3"
click at [268, 62] on select "Booked Elsewhere Budget Date Unavailable No Response Not a Good Match Capacity …" at bounding box center [297, 68] width 58 height 13
click at [404, 73] on button "Save" at bounding box center [405, 69] width 34 height 14
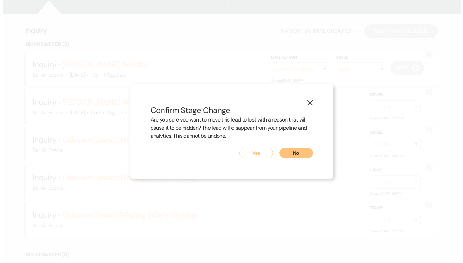
scroll to position [373, 0]
click at [258, 151] on button "Yes" at bounding box center [256, 153] width 34 height 11
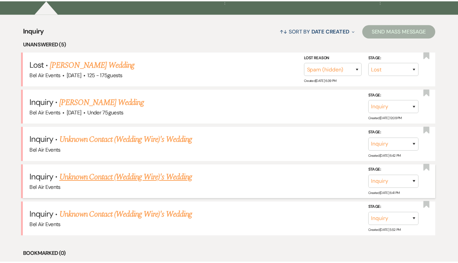
scroll to position [372, 0]
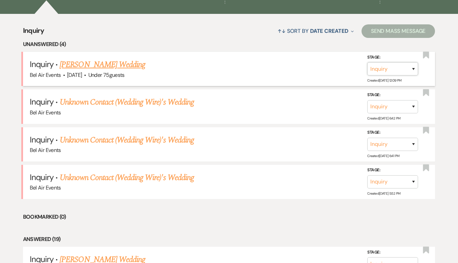
click at [405, 70] on select "Inquiry Follow Up Tour Requested Tour Confirmed Toured Proposal Sent Booked Lost" at bounding box center [392, 68] width 51 height 13
select select "8"
click at [367, 62] on select "Inquiry Follow Up Tour Requested Tour Confirmed Toured Proposal Sent Booked Lost" at bounding box center [392, 68] width 51 height 13
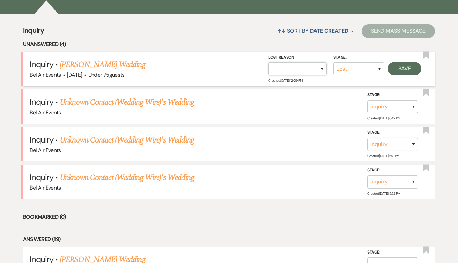
click at [317, 69] on select "Booked Elsewhere Budget Date Unavailable No Response Not a Good Match Capacity …" at bounding box center [297, 68] width 58 height 13
select select "3"
click at [268, 62] on select "Booked Elsewhere Budget Date Unavailable No Response Not a Good Match Capacity …" at bounding box center [297, 68] width 58 height 13
click at [395, 71] on button "Save" at bounding box center [405, 69] width 34 height 14
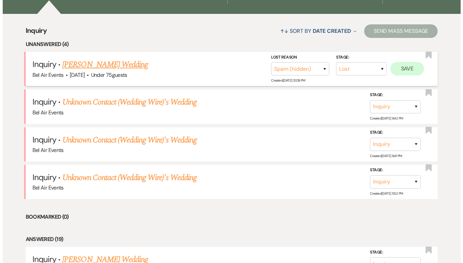
scroll to position [373, 0]
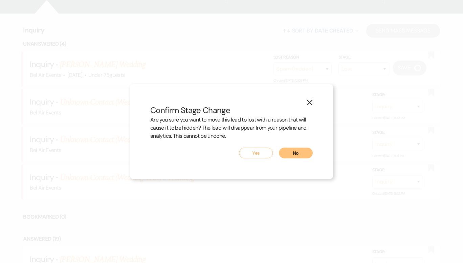
click at [256, 155] on button "Yes" at bounding box center [256, 153] width 34 height 11
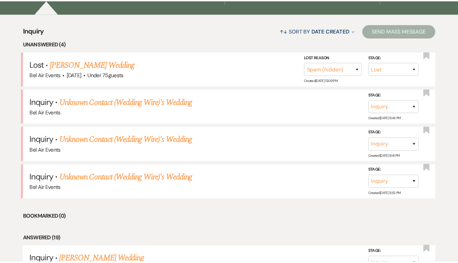
scroll to position [372, 0]
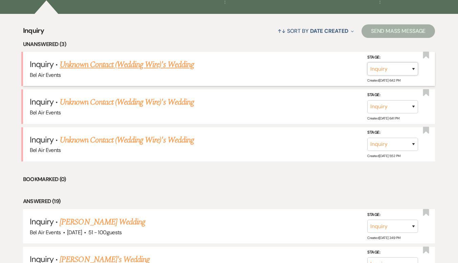
click at [384, 68] on select "Inquiry Follow Up Tour Requested Tour Confirmed Toured Proposal Sent Booked Lost" at bounding box center [392, 68] width 51 height 13
select select "8"
click at [367, 62] on select "Inquiry Follow Up Tour Requested Tour Confirmed Toured Proposal Sent Booked Lost" at bounding box center [392, 68] width 51 height 13
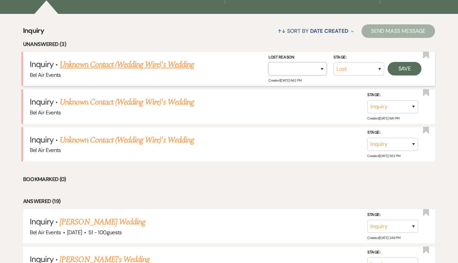
click at [306, 65] on select "Booked Elsewhere Budget Date Unavailable No Response Not a Good Match Capacity …" at bounding box center [297, 68] width 58 height 13
select select "3"
click at [268, 62] on select "Booked Elsewhere Budget Date Unavailable No Response Not a Good Match Capacity …" at bounding box center [297, 68] width 58 height 13
click at [396, 71] on button "Save" at bounding box center [405, 69] width 34 height 14
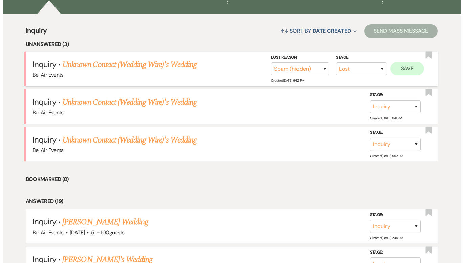
scroll to position [373, 0]
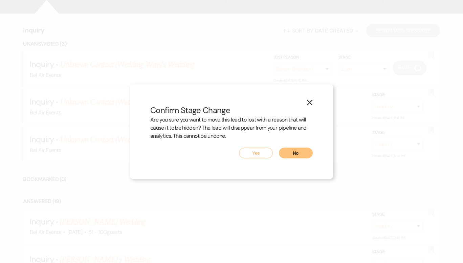
click at [254, 149] on button "Yes" at bounding box center [256, 153] width 34 height 11
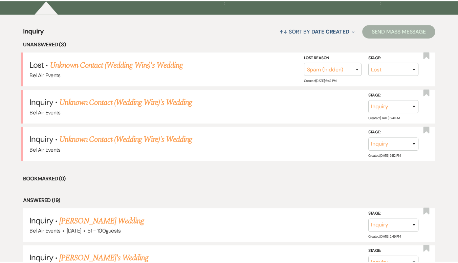
scroll to position [372, 0]
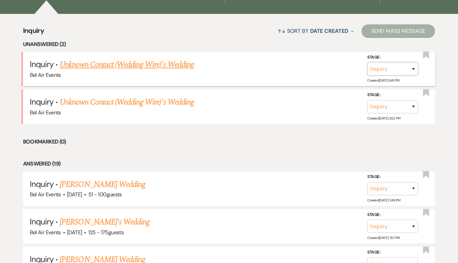
click at [377, 71] on select "Inquiry Follow Up Tour Requested Tour Confirmed Toured Proposal Sent Booked Lost" at bounding box center [392, 68] width 51 height 13
select select "8"
click at [367, 62] on select "Inquiry Follow Up Tour Requested Tour Confirmed Toured Proposal Sent Booked Lost" at bounding box center [392, 68] width 51 height 13
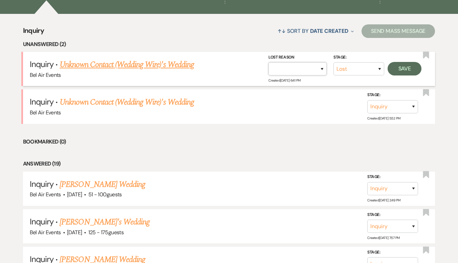
click at [307, 70] on select "Booked Elsewhere Budget Date Unavailable No Response Not a Good Match Capacity …" at bounding box center [297, 68] width 58 height 13
select select "3"
click at [268, 62] on select "Booked Elsewhere Budget Date Unavailable No Response Not a Good Match Capacity …" at bounding box center [297, 68] width 58 height 13
click at [399, 68] on button "Save" at bounding box center [405, 69] width 34 height 14
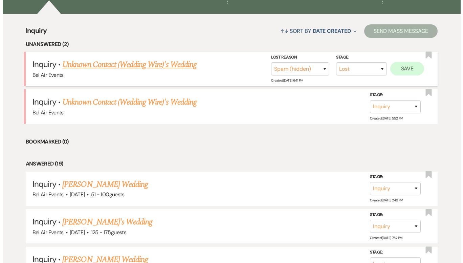
scroll to position [373, 0]
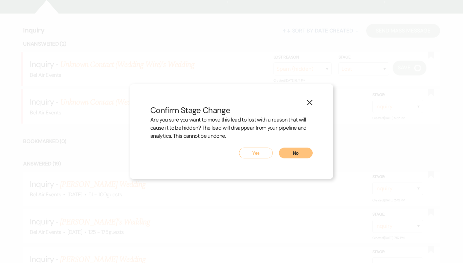
click at [257, 152] on button "Yes" at bounding box center [256, 153] width 34 height 11
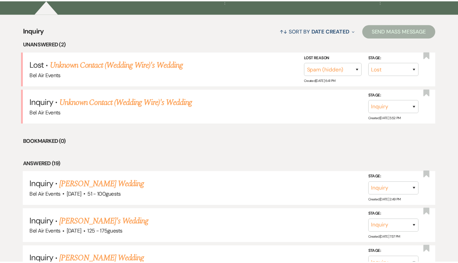
scroll to position [372, 0]
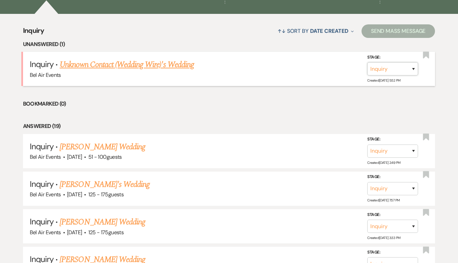
click at [380, 71] on select "Inquiry Follow Up Tour Requested Tour Confirmed Toured Proposal Sent Booked Lost" at bounding box center [392, 68] width 51 height 13
select select "8"
click at [367, 62] on select "Inquiry Follow Up Tour Requested Tour Confirmed Toured Proposal Sent Booked Lost" at bounding box center [392, 68] width 51 height 13
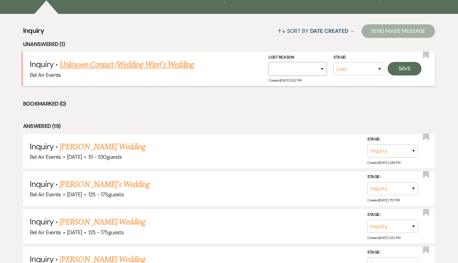
click at [290, 64] on select "Booked Elsewhere Budget Date Unavailable No Response Not a Good Match Capacity …" at bounding box center [297, 68] width 58 height 13
select select "3"
click at [268, 62] on select "Booked Elsewhere Budget Date Unavailable No Response Not a Good Match Capacity …" at bounding box center [297, 68] width 58 height 13
click at [404, 67] on button "Save" at bounding box center [405, 69] width 34 height 14
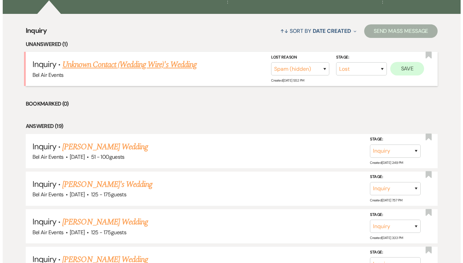
scroll to position [373, 0]
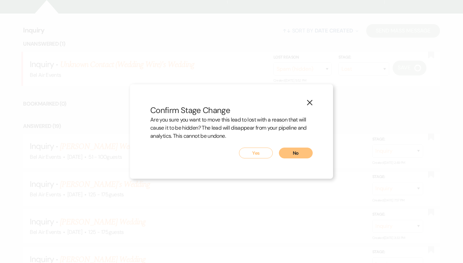
click at [257, 155] on button "Yes" at bounding box center [256, 153] width 34 height 11
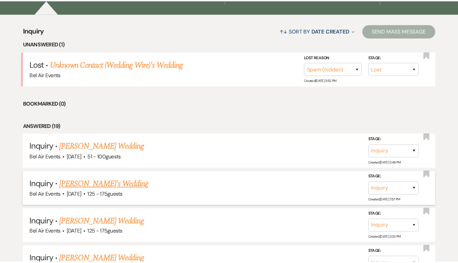
scroll to position [372, 0]
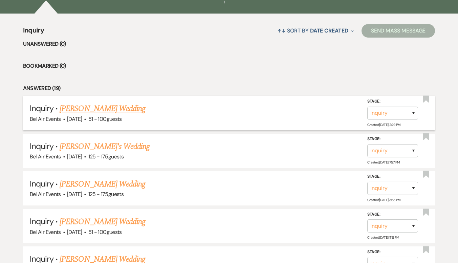
click at [79, 110] on link "[PERSON_NAME] Wedding" at bounding box center [103, 109] width 86 height 12
select select "2"
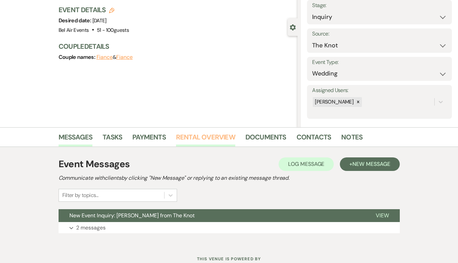
scroll to position [67, 0]
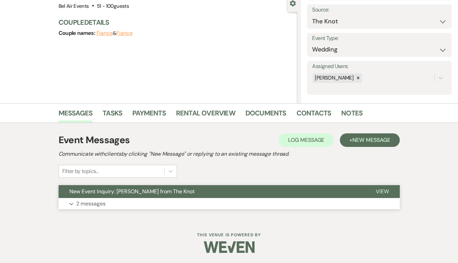
click at [75, 202] on button "Expand 2 messages" at bounding box center [229, 204] width 341 height 12
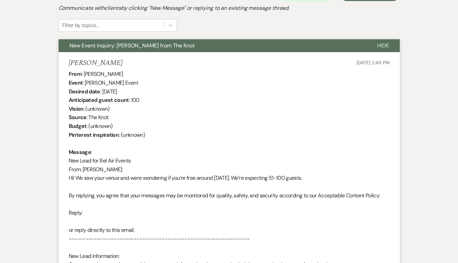
scroll to position [99, 0]
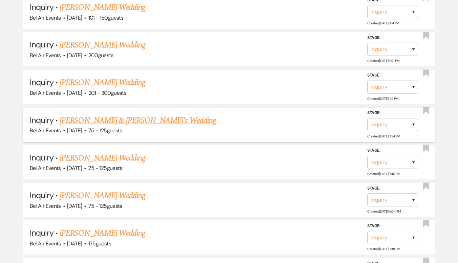
scroll to position [966, 0]
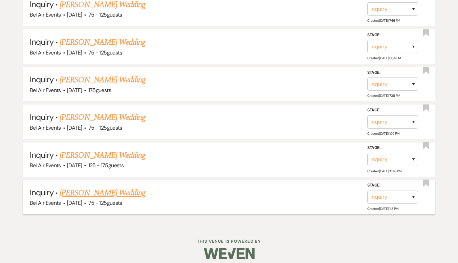
click at [100, 190] on link "[PERSON_NAME] Wedding" at bounding box center [103, 193] width 86 height 12
select select "3"
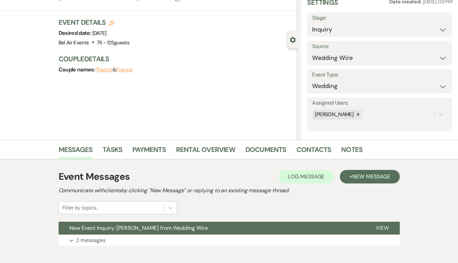
scroll to position [67, 0]
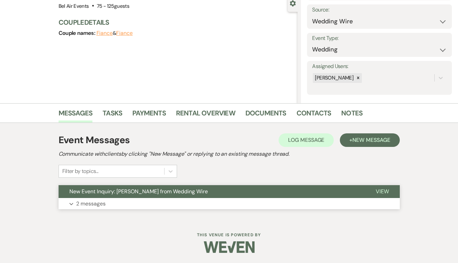
click at [87, 206] on p "2 messages" at bounding box center [90, 203] width 29 height 9
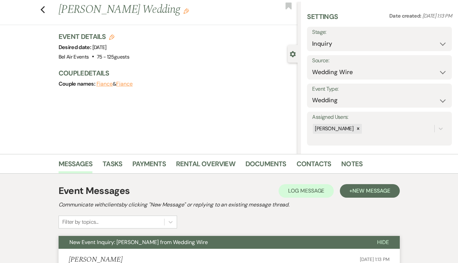
scroll to position [0, 0]
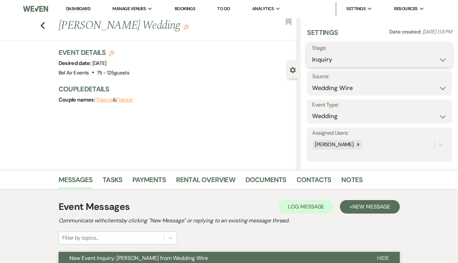
click at [334, 60] on select "Inquiry Follow Up Tour Requested Tour Confirmed Toured Proposal Sent Booked Lost" at bounding box center [379, 59] width 135 height 13
select select "6"
click at [312, 53] on select "Inquiry Follow Up Tour Requested Tour Confirmed Toured Proposal Sent Booked Lost" at bounding box center [379, 59] width 135 height 13
click at [439, 52] on button "Save" at bounding box center [437, 55] width 30 height 14
click at [45, 26] on icon "Previous" at bounding box center [42, 26] width 5 height 8
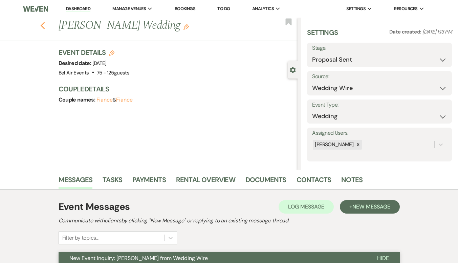
select select "6"
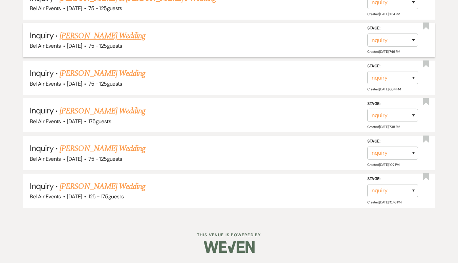
scroll to position [928, 0]
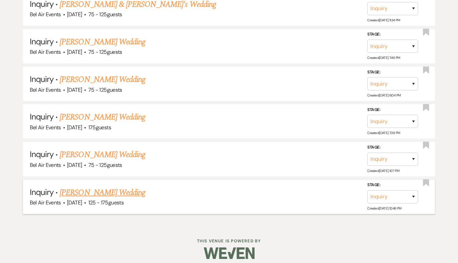
click at [91, 186] on link "[PERSON_NAME] Wedding" at bounding box center [103, 192] width 86 height 12
select select "3"
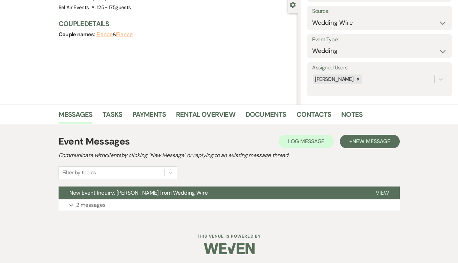
scroll to position [67, 0]
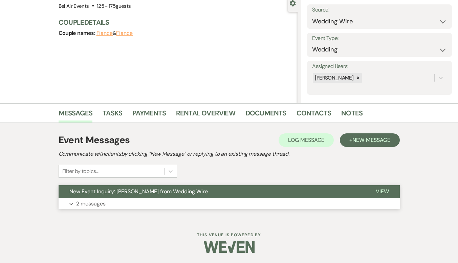
click at [76, 200] on p "2 messages" at bounding box center [90, 203] width 29 height 9
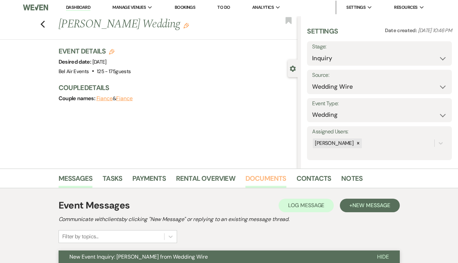
scroll to position [0, 0]
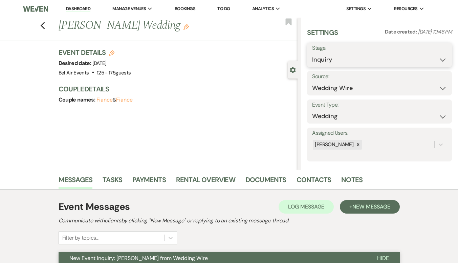
click at [354, 56] on select "Inquiry Follow Up Tour Requested Tour Confirmed Toured Proposal Sent Booked Lost" at bounding box center [379, 59] width 135 height 13
select select "6"
click at [312, 53] on select "Inquiry Follow Up Tour Requested Tour Confirmed Toured Proposal Sent Booked Lost" at bounding box center [379, 59] width 135 height 13
click at [429, 55] on button "Save" at bounding box center [437, 55] width 30 height 14
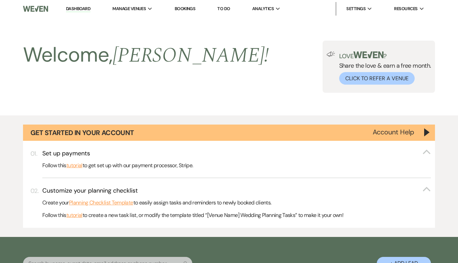
scroll to position [891, 0]
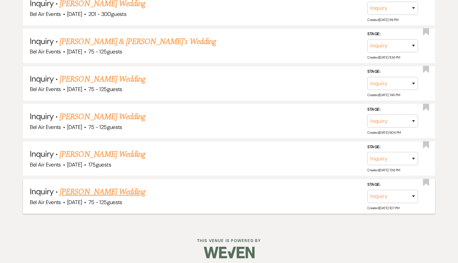
click at [92, 187] on link "[PERSON_NAME] Wedding" at bounding box center [103, 192] width 86 height 12
select select "3"
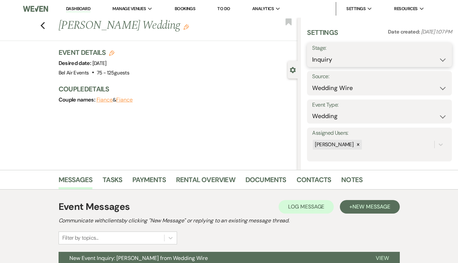
click at [359, 56] on select "Inquiry Follow Up Tour Requested Tour Confirmed Toured Proposal Sent Booked Lost" at bounding box center [379, 59] width 135 height 13
click at [312, 53] on select "Inquiry Follow Up Tour Requested Tour Confirmed Toured Proposal Sent Booked Lost" at bounding box center [379, 59] width 135 height 13
click at [204, 116] on div "Previous [PERSON_NAME] Wedding Edit Bookmark Gear Settings Settings Date create…" at bounding box center [148, 94] width 297 height 152
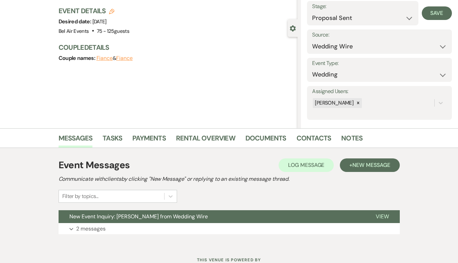
scroll to position [67, 0]
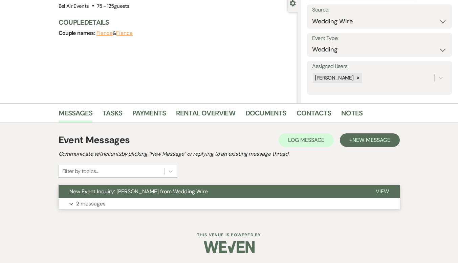
click at [73, 205] on icon "Expand" at bounding box center [71, 204] width 4 height 3
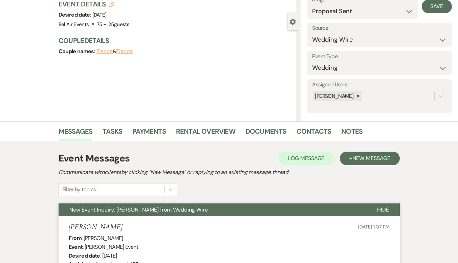
scroll to position [0, 0]
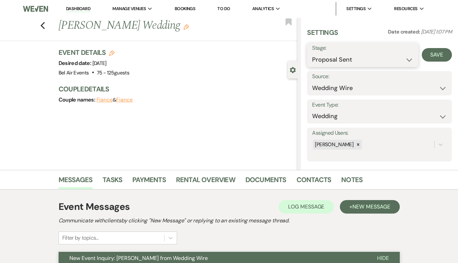
click at [359, 59] on select "Inquiry Follow Up Tour Requested Tour Confirmed Toured Proposal Sent Booked Lost" at bounding box center [362, 59] width 101 height 13
select select "9"
click at [312, 53] on select "Inquiry Follow Up Tour Requested Tour Confirmed Toured Proposal Sent Booked Lost" at bounding box center [362, 59] width 101 height 13
click at [434, 61] on button "Save" at bounding box center [437, 55] width 30 height 14
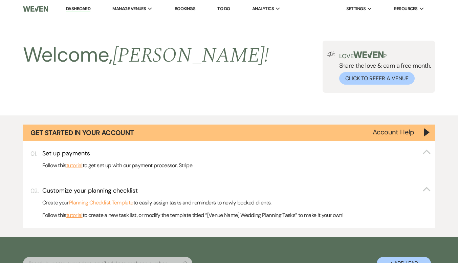
scroll to position [854, 0]
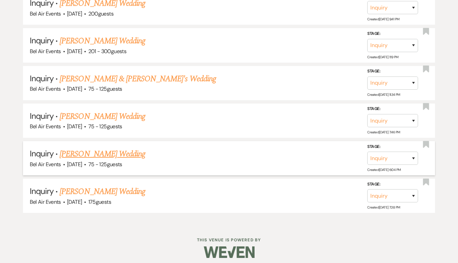
click at [98, 149] on link "[PERSON_NAME] Wedding" at bounding box center [103, 154] width 86 height 12
select select "3"
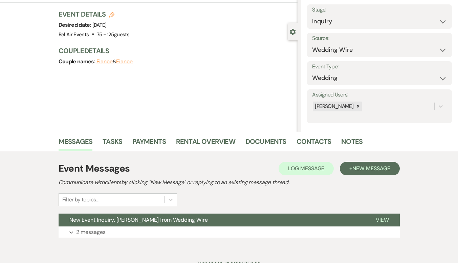
scroll to position [67, 0]
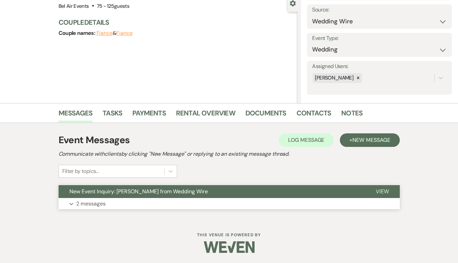
click at [88, 203] on p "2 messages" at bounding box center [90, 203] width 29 height 9
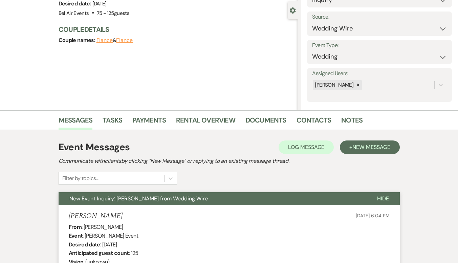
scroll to position [0, 0]
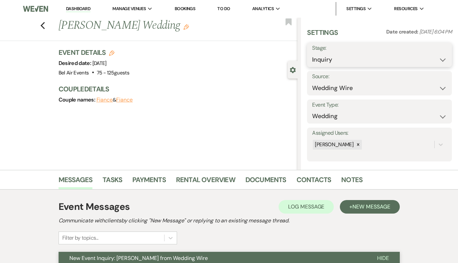
click at [338, 57] on select "Inquiry Follow Up Tour Requested Tour Confirmed Toured Proposal Sent Booked Lost" at bounding box center [379, 59] width 135 height 13
select select "6"
click at [312, 53] on select "Inquiry Follow Up Tour Requested Tour Confirmed Toured Proposal Sent Booked Lost" at bounding box center [379, 59] width 135 height 13
click at [430, 53] on button "Save" at bounding box center [437, 55] width 30 height 14
select select "6"
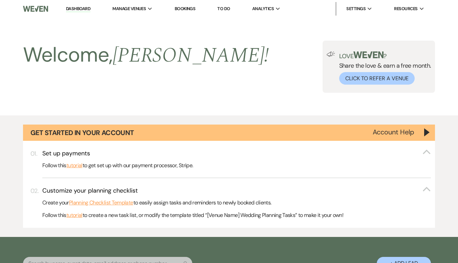
scroll to position [816, 0]
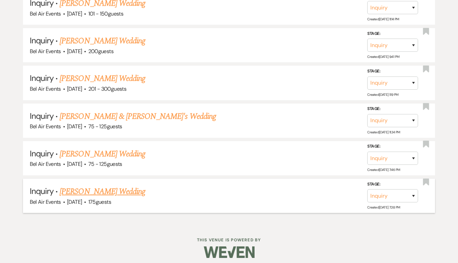
click at [100, 187] on link "[PERSON_NAME] Wedding" at bounding box center [103, 191] width 86 height 12
select select "3"
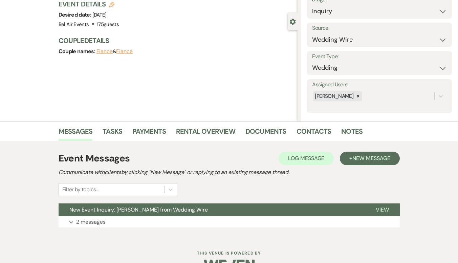
scroll to position [67, 0]
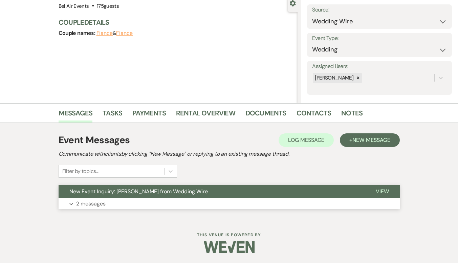
click at [90, 203] on p "2 messages" at bounding box center [90, 203] width 29 height 9
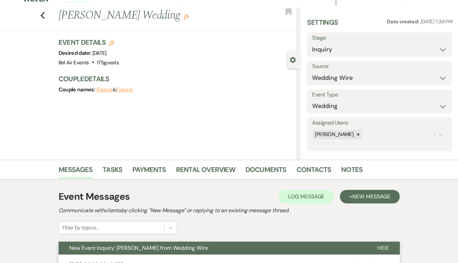
scroll to position [0, 0]
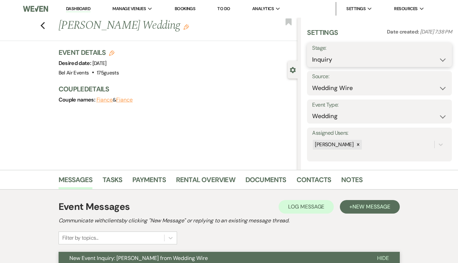
click at [331, 57] on select "Inquiry Follow Up Tour Requested Tour Confirmed Toured Proposal Sent Booked Lost" at bounding box center [379, 59] width 135 height 13
click at [312, 53] on select "Inquiry Follow Up Tour Requested Tour Confirmed Toured Proposal Sent Booked Lost" at bounding box center [379, 59] width 135 height 13
click at [335, 63] on select "Inquiry Follow Up Tour Requested Tour Confirmed Toured Proposal Sent Booked Lost" at bounding box center [362, 59] width 101 height 13
select select "6"
click at [312, 53] on select "Inquiry Follow Up Tour Requested Tour Confirmed Toured Proposal Sent Booked Lost" at bounding box center [362, 59] width 101 height 13
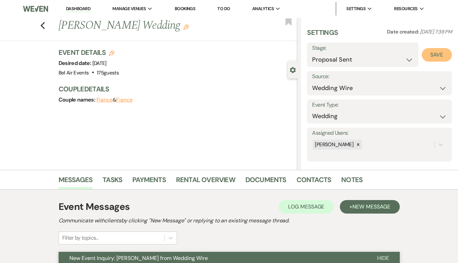
click at [431, 55] on button "Save" at bounding box center [437, 55] width 30 height 14
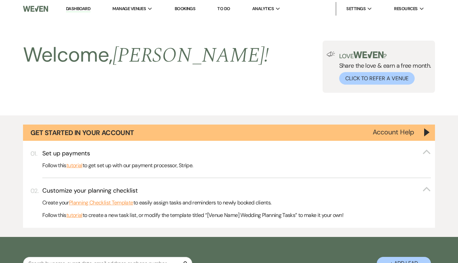
scroll to position [779, 0]
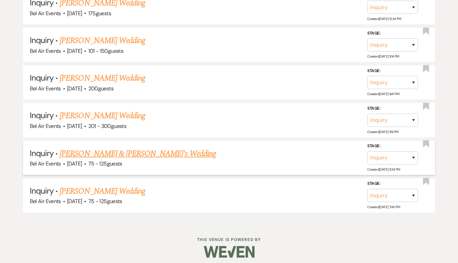
click at [94, 150] on link "[PERSON_NAME] & [PERSON_NAME]'s Wedding" at bounding box center [138, 154] width 156 height 12
select select "3"
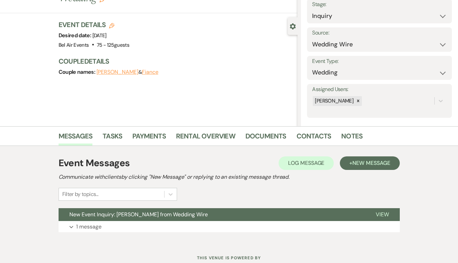
scroll to position [67, 0]
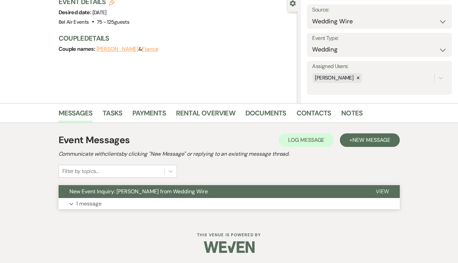
click at [86, 206] on p "1 message" at bounding box center [88, 203] width 25 height 9
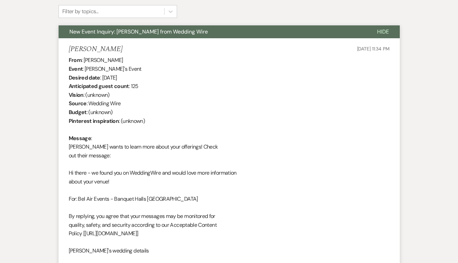
scroll to position [394, 0]
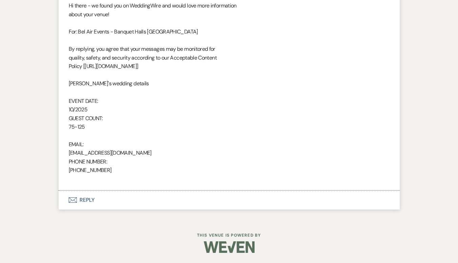
click at [83, 202] on button "Envelope Reply" at bounding box center [229, 200] width 341 height 19
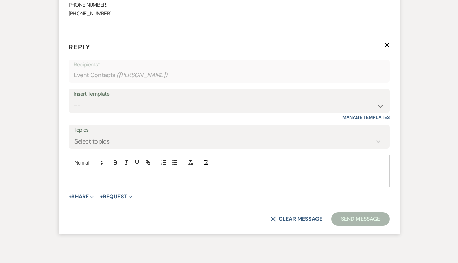
scroll to position [553, 0]
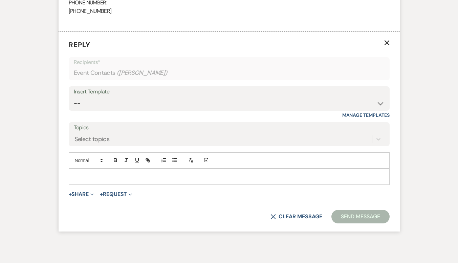
click at [142, 125] on label "Topics" at bounding box center [229, 128] width 311 height 10
click at [75, 134] on input "Topics" at bounding box center [74, 138] width 1 height 9
click at [153, 95] on div "Insert Template" at bounding box center [229, 92] width 311 height 10
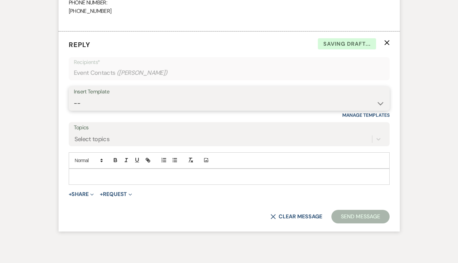
click at [153, 98] on select "-- Weven Planning Portal Introduction (Booked Events) Contract (Pre-Booked Lead…" at bounding box center [229, 103] width 311 height 13
select select "4029"
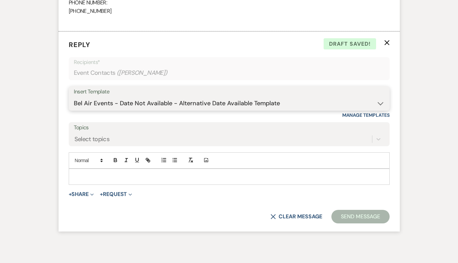
click at [74, 97] on select "-- Weven Planning Portal Introduction (Booked Events) Contract (Pre-Booked Lead…" at bounding box center [229, 103] width 311 height 13
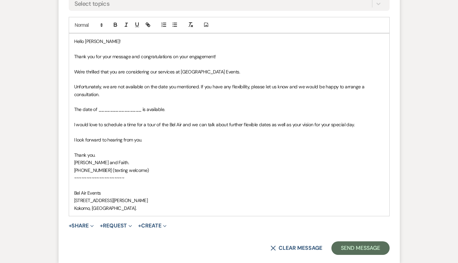
scroll to position [688, 0]
drag, startPoint x: 171, startPoint y: 109, endPoint x: 97, endPoint y: 111, distance: 73.8
click at [97, 111] on p "The date of _______________ is available." at bounding box center [229, 109] width 310 height 7
drag, startPoint x: 179, startPoint y: 112, endPoint x: 74, endPoint y: 111, distance: 105.6
click at [74, 111] on p "The date of [DATE], is AVAILABLE!!!" at bounding box center [229, 109] width 310 height 7
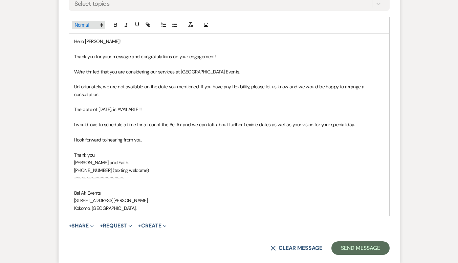
click at [98, 28] on span at bounding box center [88, 25] width 33 height 8
click at [88, 57] on span at bounding box center [95, 55] width 41 height 14
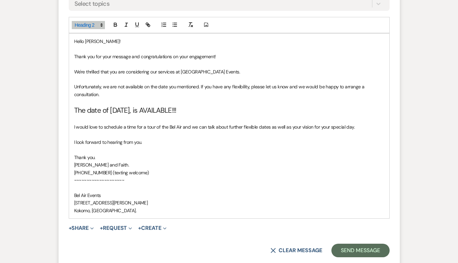
click at [165, 153] on p at bounding box center [229, 149] width 310 height 7
drag, startPoint x: 224, startPoint y: 112, endPoint x: 75, endPoint y: 112, distance: 148.9
click at [75, 112] on h2 "The date of [DATE], is AVAILABLE!!!" at bounding box center [229, 111] width 310 height 10
click at [116, 22] on icon "button" at bounding box center [115, 25] width 6 height 6
click at [245, 120] on p at bounding box center [229, 119] width 310 height 7
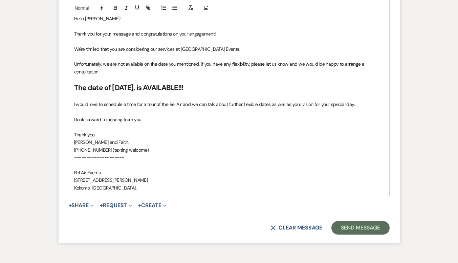
scroll to position [752, 0]
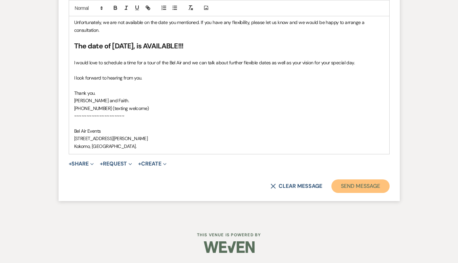
click at [370, 186] on button "Send Message" at bounding box center [360, 186] width 58 height 14
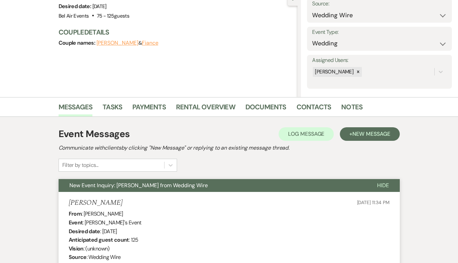
scroll to position [0, 0]
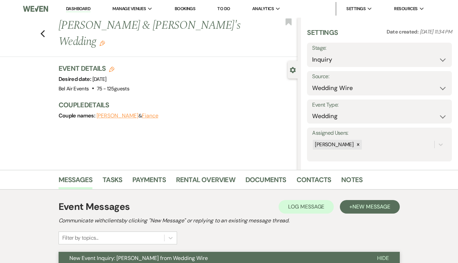
click at [363, 53] on label "Stage:" at bounding box center [379, 48] width 135 height 10
click at [362, 58] on select "Inquiry Follow Up Tour Requested Tour Confirmed Toured Proposal Sent Booked Lost" at bounding box center [379, 59] width 135 height 13
select select "9"
click at [312, 53] on select "Inquiry Follow Up Tour Requested Tour Confirmed Toured Proposal Sent Booked Lost" at bounding box center [379, 59] width 135 height 13
click at [428, 55] on button "Save" at bounding box center [437, 55] width 30 height 14
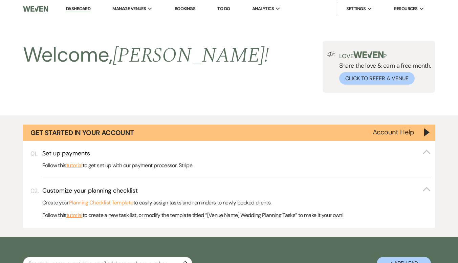
scroll to position [742, 0]
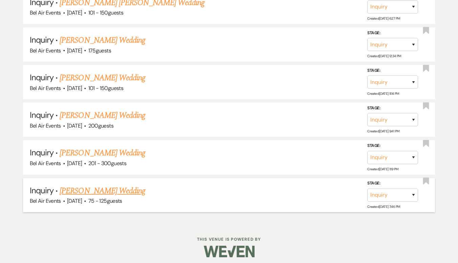
click at [100, 185] on link "[PERSON_NAME] Wedding" at bounding box center [103, 191] width 86 height 12
select select "3"
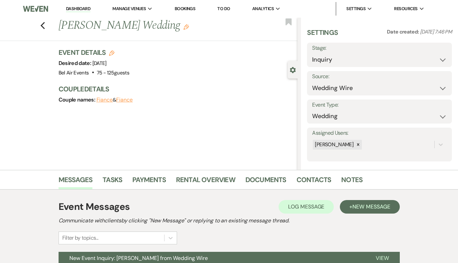
scroll to position [67, 0]
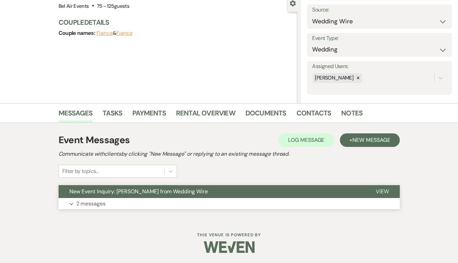
click at [94, 203] on p "2 messages" at bounding box center [90, 203] width 29 height 9
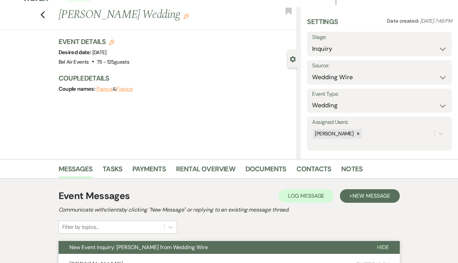
scroll to position [0, 0]
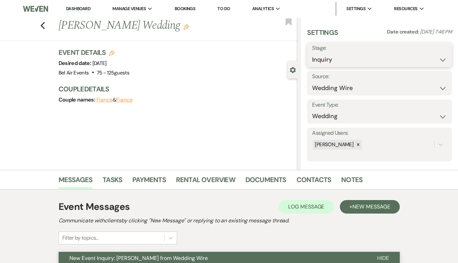
click at [388, 65] on select "Inquiry Follow Up Tour Requested Tour Confirmed Toured Proposal Sent Booked Lost" at bounding box center [379, 59] width 135 height 13
select select "9"
click at [312, 53] on select "Inquiry Follow Up Tour Requested Tour Confirmed Toured Proposal Sent Booked Lost" at bounding box center [379, 59] width 135 height 13
click at [439, 56] on button "Save" at bounding box center [437, 55] width 30 height 14
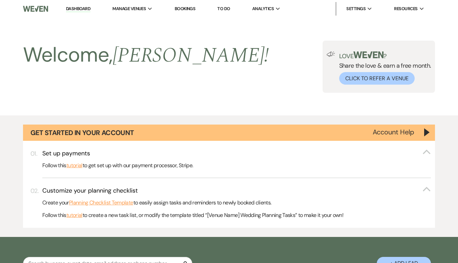
scroll to position [705, 0]
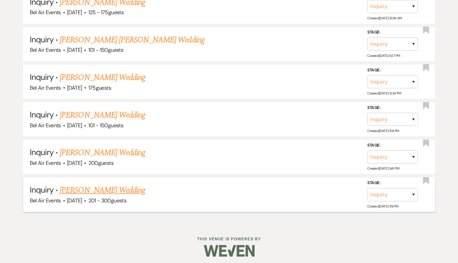
click at [91, 186] on link "[PERSON_NAME] Wedding" at bounding box center [103, 190] width 86 height 12
select select "2"
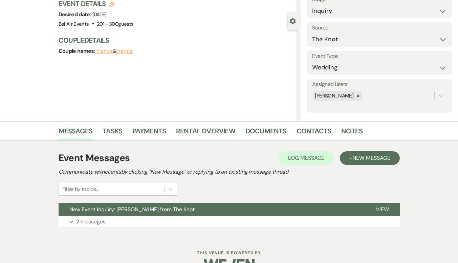
scroll to position [67, 0]
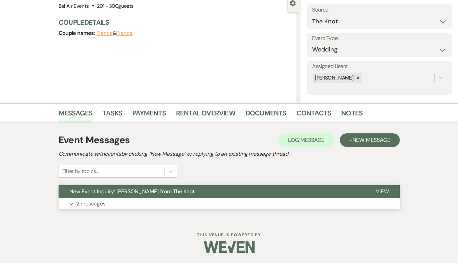
click at [95, 206] on p "2 messages" at bounding box center [90, 203] width 29 height 9
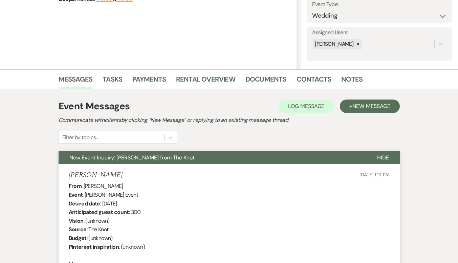
scroll to position [0, 0]
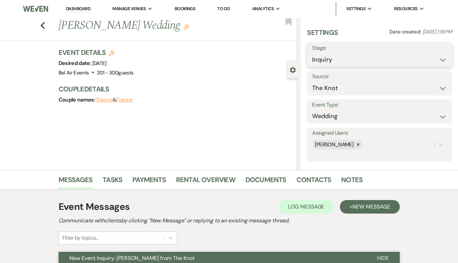
click at [332, 57] on select "Inquiry Follow Up Tour Requested Tour Confirmed Toured Proposal Sent Booked Lost" at bounding box center [379, 59] width 135 height 13
select select "6"
click at [312, 53] on select "Inquiry Follow Up Tour Requested Tour Confirmed Toured Proposal Sent Booked Lost" at bounding box center [379, 59] width 135 height 13
click at [428, 58] on button "Save" at bounding box center [437, 55] width 30 height 14
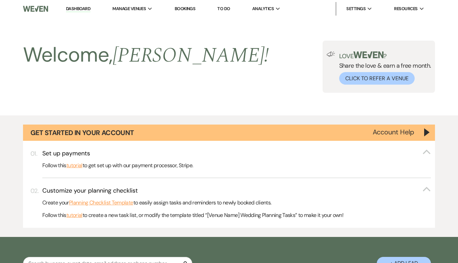
scroll to position [667, 0]
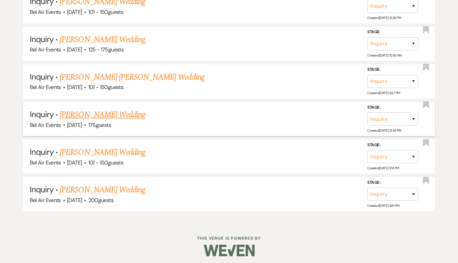
click at [107, 116] on link "[PERSON_NAME] Wedding" at bounding box center [103, 115] width 86 height 12
select select "3"
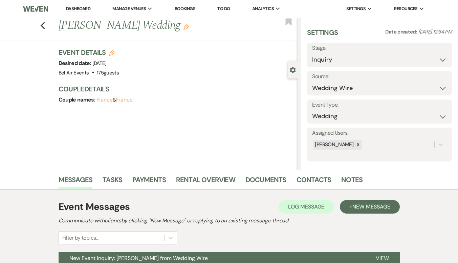
scroll to position [67, 0]
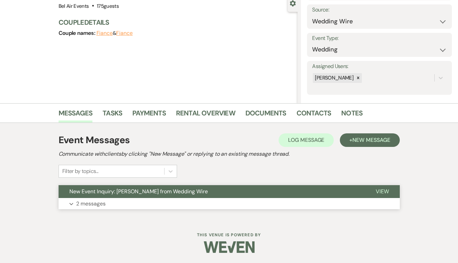
click at [88, 202] on p "2 messages" at bounding box center [90, 203] width 29 height 9
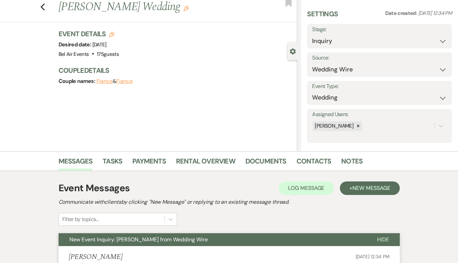
scroll to position [0, 0]
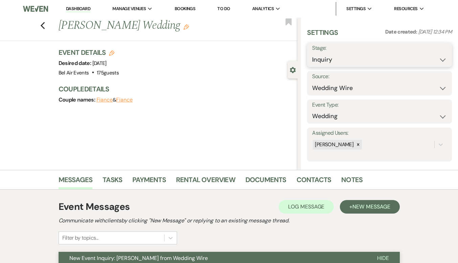
click at [358, 58] on select "Inquiry Follow Up Tour Requested Tour Confirmed Toured Proposal Sent Booked Lost" at bounding box center [379, 59] width 135 height 13
select select "6"
click at [312, 53] on select "Inquiry Follow Up Tour Requested Tour Confirmed Toured Proposal Sent Booked Lost" at bounding box center [379, 59] width 135 height 13
click at [426, 56] on button "Save" at bounding box center [437, 55] width 30 height 14
select select "6"
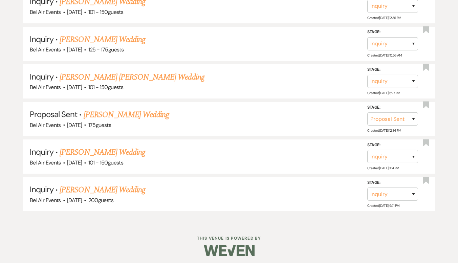
scroll to position [630, 0]
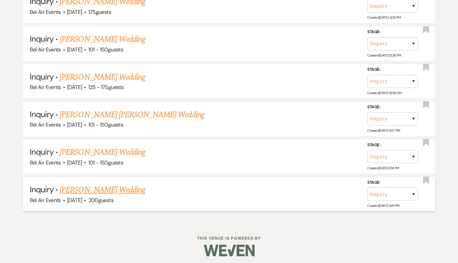
click at [97, 184] on link "[PERSON_NAME] Wedding" at bounding box center [103, 190] width 86 height 12
select select "3"
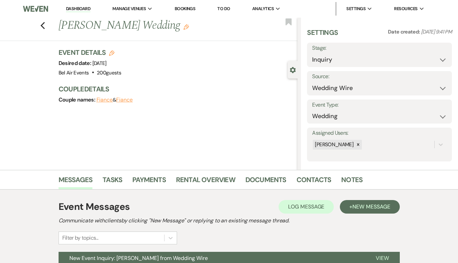
scroll to position [67, 0]
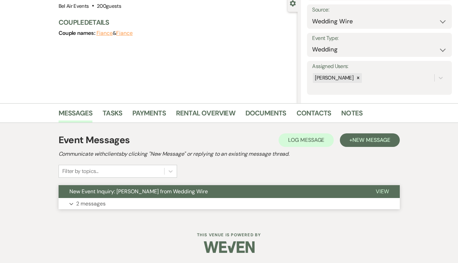
click at [87, 202] on p "2 messages" at bounding box center [90, 203] width 29 height 9
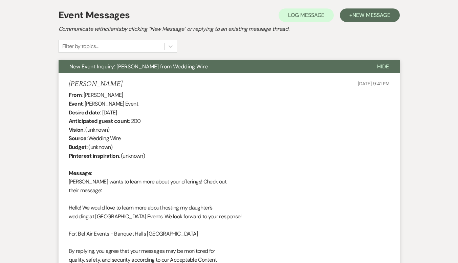
scroll to position [0, 0]
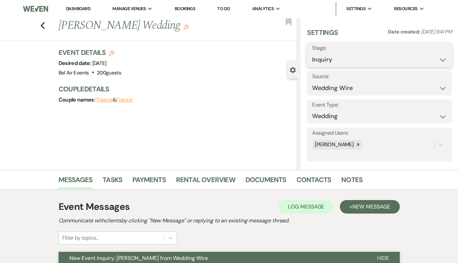
click at [359, 56] on select "Inquiry Follow Up Tour Requested Tour Confirmed Toured Proposal Sent Booked Lost" at bounding box center [379, 59] width 135 height 13
select select "6"
click at [312, 53] on select "Inquiry Follow Up Tour Requested Tour Confirmed Toured Proposal Sent Booked Lost" at bounding box center [379, 59] width 135 height 13
click at [426, 58] on button "Save" at bounding box center [437, 55] width 30 height 14
select select "6"
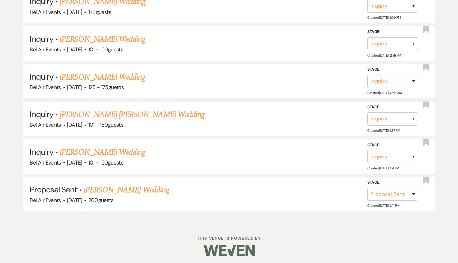
scroll to position [593, 0]
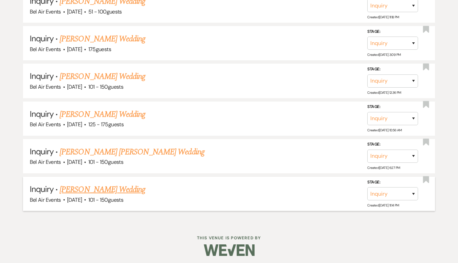
click at [102, 184] on link "[PERSON_NAME] Wedding" at bounding box center [103, 189] width 86 height 12
select select "2"
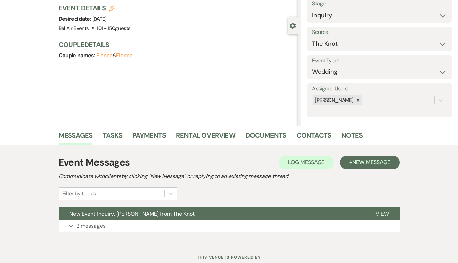
scroll to position [67, 0]
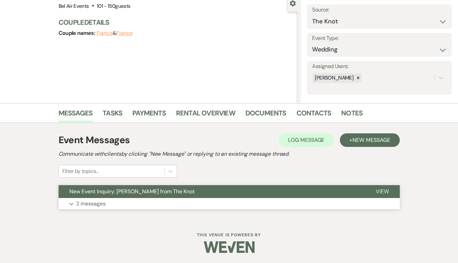
click at [88, 203] on p "2 messages" at bounding box center [90, 203] width 29 height 9
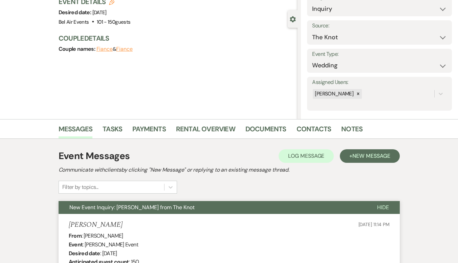
scroll to position [0, 0]
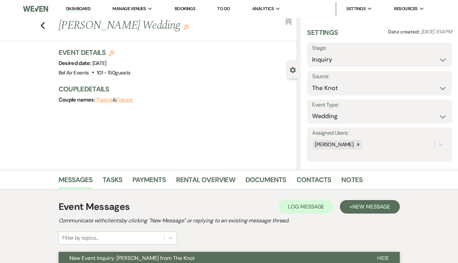
click at [395, 52] on label "Stage:" at bounding box center [379, 48] width 135 height 10
click at [391, 60] on select "Inquiry Follow Up Tour Requested Tour Confirmed Toured Proposal Sent Booked Lost" at bounding box center [379, 59] width 135 height 13
select select "6"
click at [312, 53] on select "Inquiry Follow Up Tour Requested Tour Confirmed Toured Proposal Sent Booked Lost" at bounding box center [379, 59] width 135 height 13
click at [427, 57] on button "Save" at bounding box center [437, 55] width 30 height 14
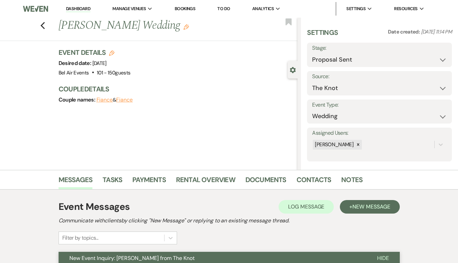
scroll to position [555, 0]
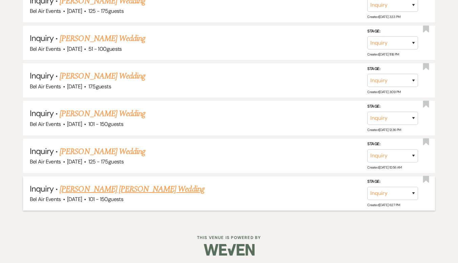
click at [101, 186] on link "[PERSON_NAME] [PERSON_NAME] Wedding" at bounding box center [132, 189] width 145 height 12
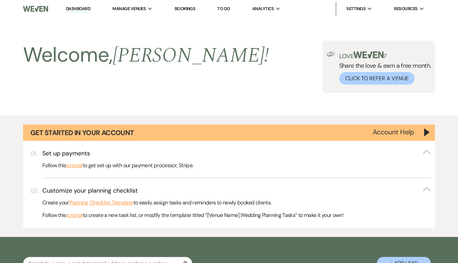
select select "2"
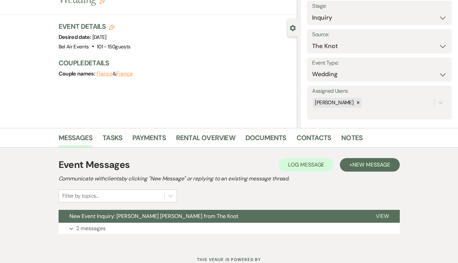
scroll to position [67, 0]
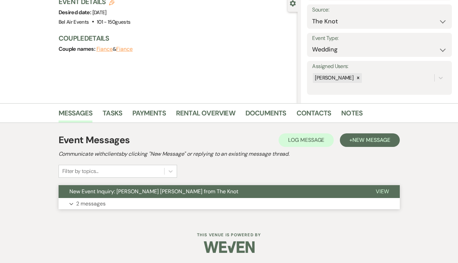
click at [94, 200] on p "2 messages" at bounding box center [90, 203] width 29 height 9
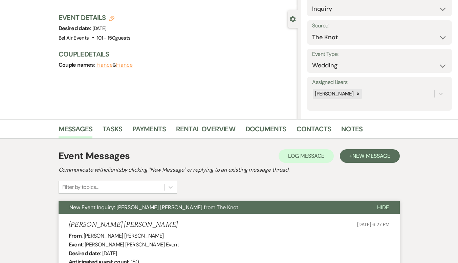
scroll to position [0, 0]
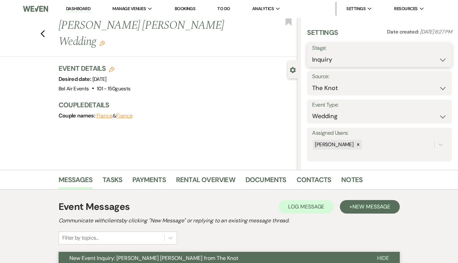
click at [406, 63] on select "Inquiry Follow Up Tour Requested Tour Confirmed Toured Proposal Sent Booked Lost" at bounding box center [379, 59] width 135 height 13
select select "6"
click at [312, 53] on select "Inquiry Follow Up Tour Requested Tour Confirmed Toured Proposal Sent Booked Lost" at bounding box center [379, 59] width 135 height 13
click at [426, 54] on button "Save" at bounding box center [437, 55] width 30 height 14
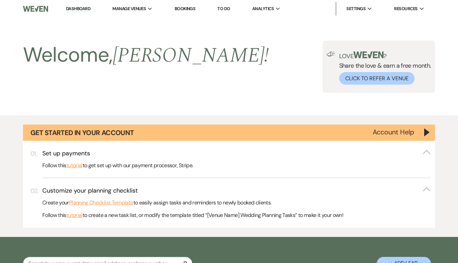
scroll to position [518, 0]
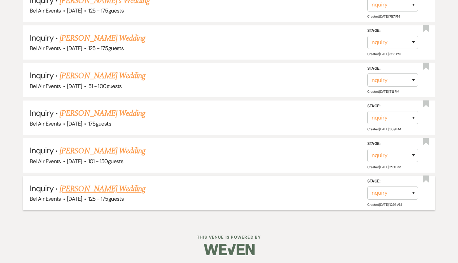
click at [101, 189] on link "[PERSON_NAME] Wedding" at bounding box center [103, 189] width 86 height 12
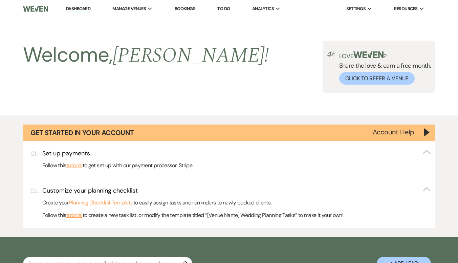
select select "3"
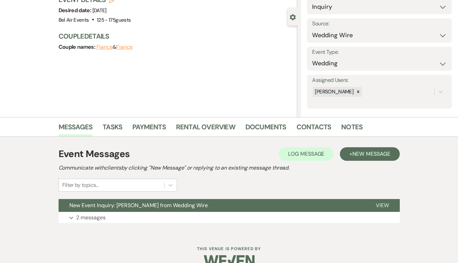
scroll to position [67, 0]
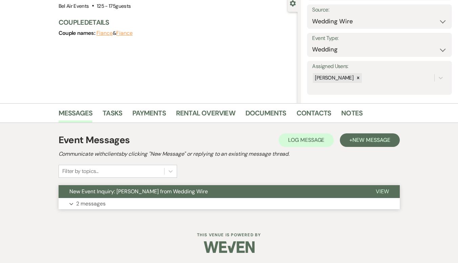
click at [91, 202] on p "2 messages" at bounding box center [90, 203] width 29 height 9
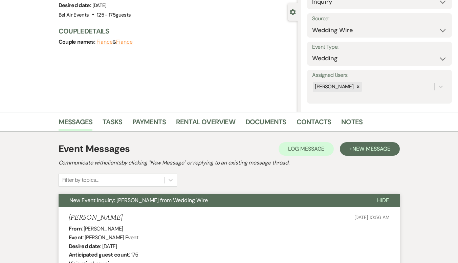
scroll to position [0, 0]
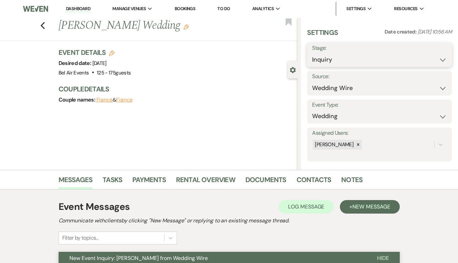
click at [333, 61] on select "Inquiry Follow Up Tour Requested Tour Confirmed Toured Proposal Sent Booked Lost" at bounding box center [379, 59] width 135 height 13
select select "9"
click at [312, 53] on select "Inquiry Follow Up Tour Requested Tour Confirmed Toured Proposal Sent Booked Lost" at bounding box center [379, 59] width 135 height 13
click at [431, 50] on button "Save" at bounding box center [437, 55] width 30 height 14
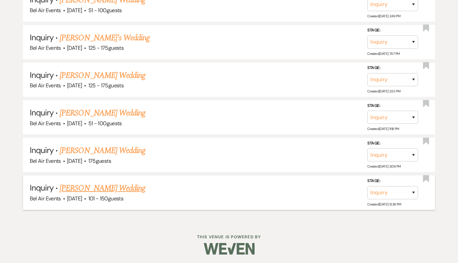
click at [84, 190] on link "[PERSON_NAME] Wedding" at bounding box center [103, 188] width 86 height 12
select select "2"
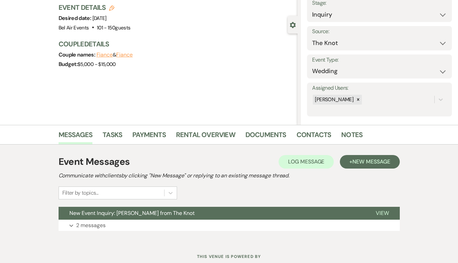
scroll to position [67, 0]
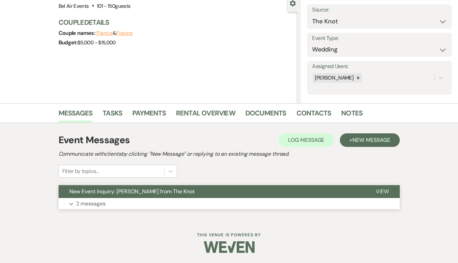
click at [93, 202] on p "2 messages" at bounding box center [90, 203] width 29 height 9
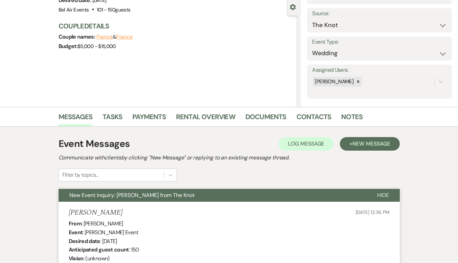
scroll to position [0, 0]
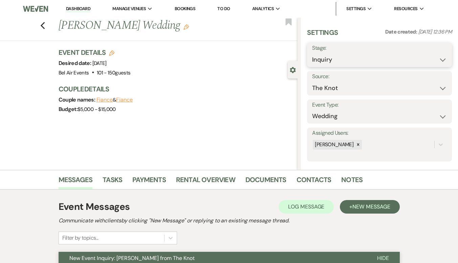
click at [360, 55] on select "Inquiry Follow Up Tour Requested Tour Confirmed Toured Proposal Sent Booked Lost" at bounding box center [379, 59] width 135 height 13
select select "6"
click at [312, 53] on select "Inquiry Follow Up Tour Requested Tour Confirmed Toured Proposal Sent Booked Lost" at bounding box center [379, 59] width 135 height 13
click at [429, 53] on button "Save" at bounding box center [437, 55] width 30 height 14
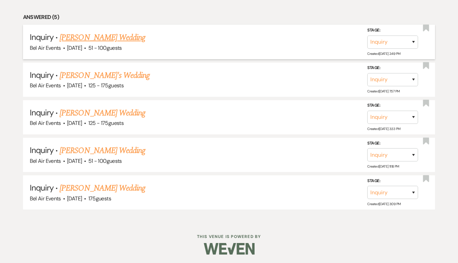
click at [88, 39] on link "[PERSON_NAME] Wedding" at bounding box center [103, 37] width 86 height 12
select select "2"
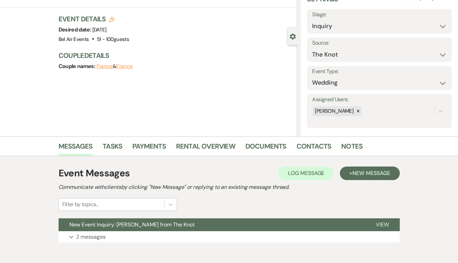
scroll to position [67, 0]
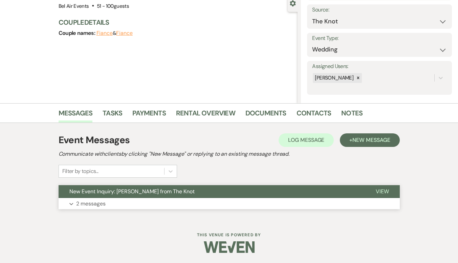
click at [89, 205] on p "2 messages" at bounding box center [90, 203] width 29 height 9
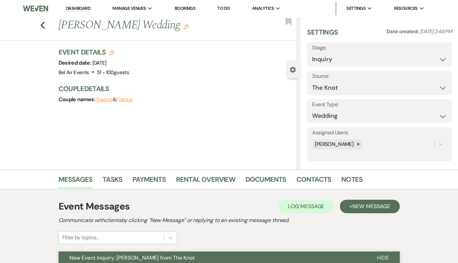
scroll to position [0, 0]
click at [328, 57] on select "Inquiry Follow Up Tour Requested Tour Confirmed Toured Proposal Sent Booked Lost" at bounding box center [379, 59] width 135 height 13
select select "6"
click at [312, 53] on select "Inquiry Follow Up Tour Requested Tour Confirmed Toured Proposal Sent Booked Lost" at bounding box center [379, 59] width 135 height 13
click at [433, 54] on button "Save" at bounding box center [437, 55] width 30 height 14
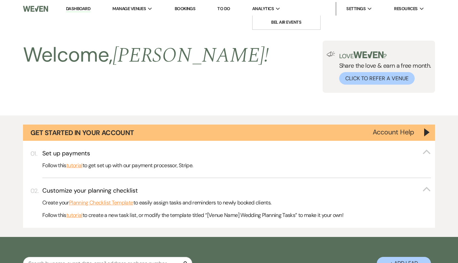
scroll to position [406, 0]
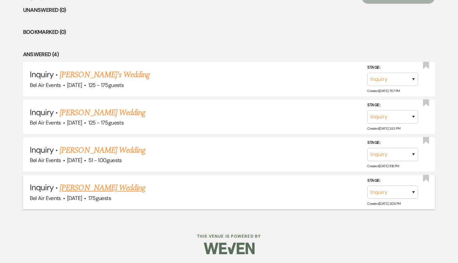
click at [96, 192] on link "[PERSON_NAME] Wedding" at bounding box center [103, 188] width 86 height 12
select select "3"
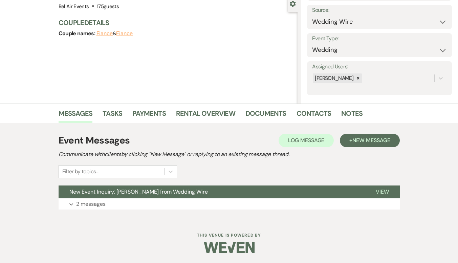
scroll to position [67, 0]
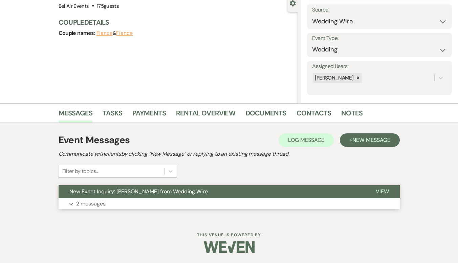
click at [98, 201] on p "2 messages" at bounding box center [90, 203] width 29 height 9
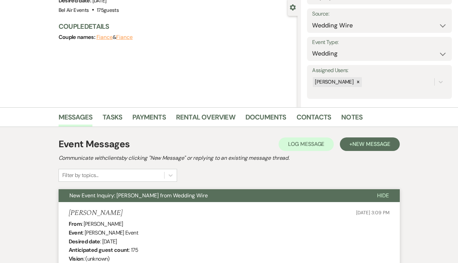
scroll to position [0, 0]
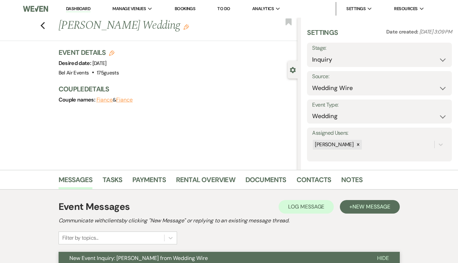
click at [324, 52] on label "Stage:" at bounding box center [379, 48] width 135 height 10
click at [326, 58] on select "Inquiry Follow Up Tour Requested Tour Confirmed Toured Proposal Sent Booked Lost" at bounding box center [379, 59] width 135 height 13
select select "6"
click at [312, 53] on select "Inquiry Follow Up Tour Requested Tour Confirmed Toured Proposal Sent Booked Lost" at bounding box center [379, 59] width 135 height 13
click at [427, 55] on button "Save" at bounding box center [437, 55] width 30 height 14
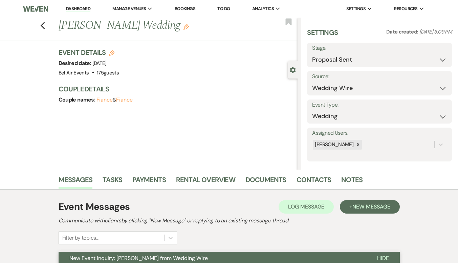
scroll to position [369, 0]
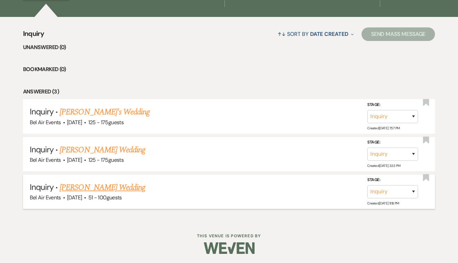
click at [87, 185] on link "[PERSON_NAME] Wedding" at bounding box center [103, 187] width 86 height 12
select select "2"
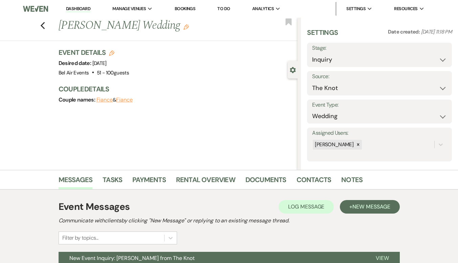
scroll to position [67, 0]
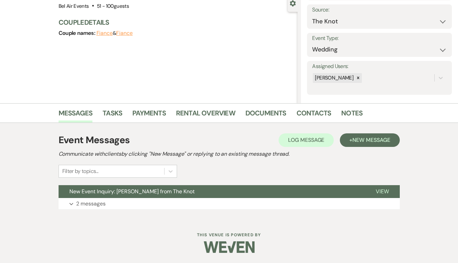
click at [86, 210] on div "Event Messages Log Log Message + New Message Communicate with clients by clicki…" at bounding box center [229, 171] width 341 height 83
click at [87, 205] on p "2 messages" at bounding box center [90, 203] width 29 height 9
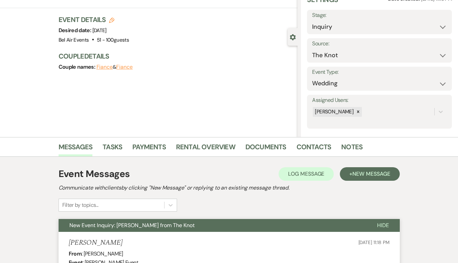
scroll to position [0, 0]
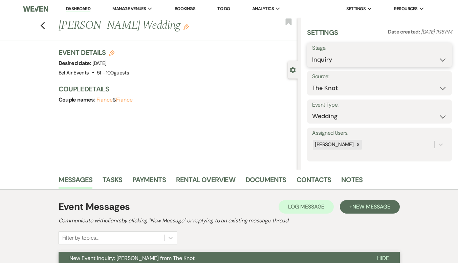
click at [390, 57] on select "Inquiry Follow Up Tour Requested Tour Confirmed Toured Proposal Sent Booked Lost" at bounding box center [379, 59] width 135 height 13
select select "9"
click at [312, 53] on select "Inquiry Follow Up Tour Requested Tour Confirmed Toured Proposal Sent Booked Lost" at bounding box center [379, 59] width 135 height 13
click at [429, 52] on button "Save" at bounding box center [437, 55] width 30 height 14
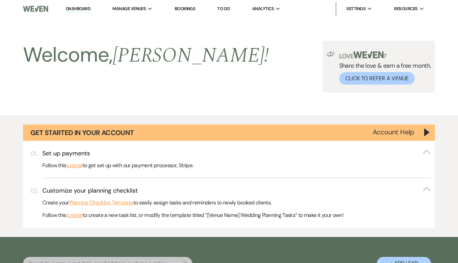
scroll to position [332, 0]
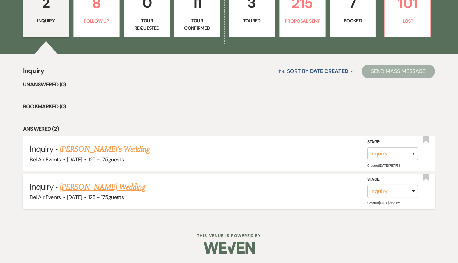
click at [112, 187] on link "[PERSON_NAME] Wedding" at bounding box center [103, 187] width 86 height 12
select select "3"
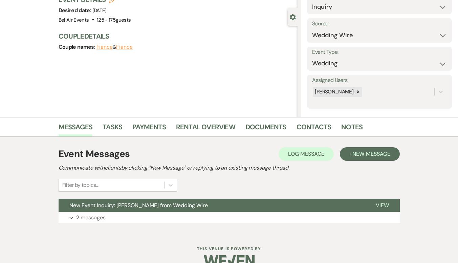
scroll to position [67, 0]
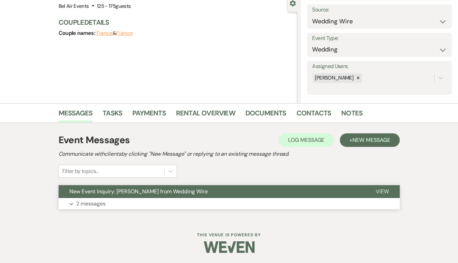
click at [91, 204] on p "2 messages" at bounding box center [90, 203] width 29 height 9
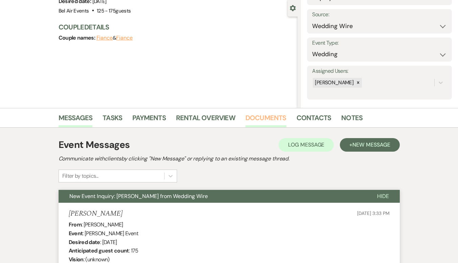
scroll to position [0, 0]
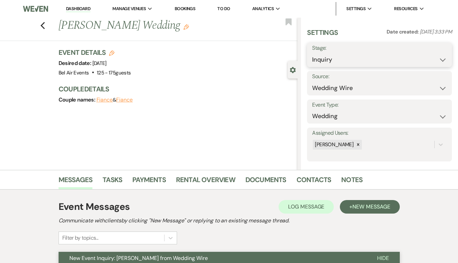
click at [356, 62] on select "Inquiry Follow Up Tour Requested Tour Confirmed Toured Proposal Sent Booked Lost" at bounding box center [379, 59] width 135 height 13
select select "6"
click at [312, 53] on select "Inquiry Follow Up Tour Requested Tour Confirmed Toured Proposal Sent Booked Lost" at bounding box center [379, 59] width 135 height 13
click at [430, 56] on button "Save" at bounding box center [437, 55] width 30 height 14
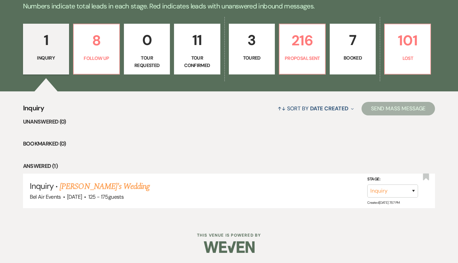
scroll to position [294, 0]
click at [82, 190] on link "[PERSON_NAME]'s Wedding" at bounding box center [105, 186] width 90 height 12
select select "3"
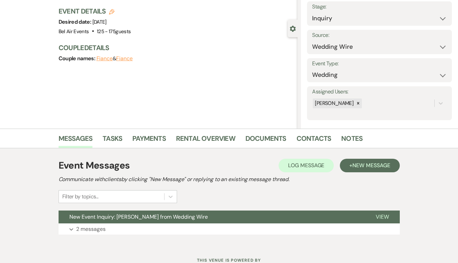
scroll to position [67, 0]
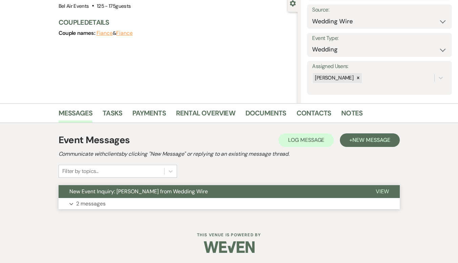
click at [91, 204] on p "2 messages" at bounding box center [90, 203] width 29 height 9
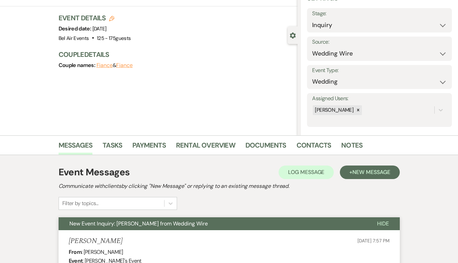
scroll to position [0, 0]
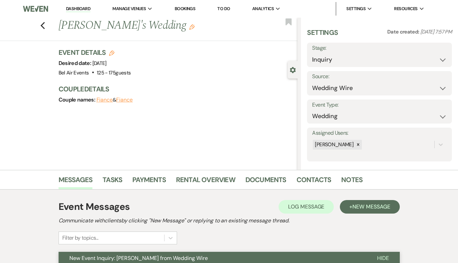
click at [349, 53] on label "Stage:" at bounding box center [379, 48] width 135 height 10
click at [348, 57] on select "Inquiry Follow Up Tour Requested Tour Confirmed Toured Proposal Sent Booked Lost" at bounding box center [379, 59] width 135 height 13
select select "6"
click at [312, 53] on select "Inquiry Follow Up Tour Requested Tour Confirmed Toured Proposal Sent Booked Lost" at bounding box center [379, 59] width 135 height 13
click at [431, 59] on button "Save" at bounding box center [437, 55] width 30 height 14
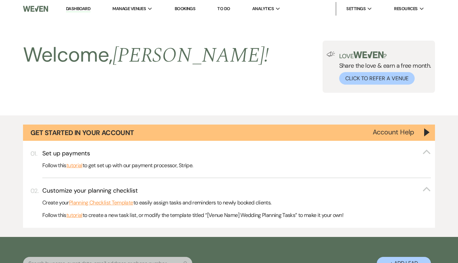
scroll to position [223, 0]
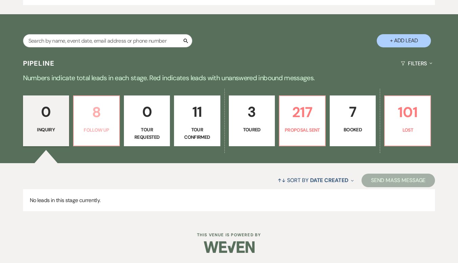
click at [87, 125] on link "8 Follow Up" at bounding box center [96, 120] width 47 height 51
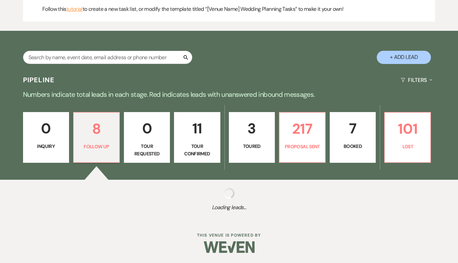
select select "9"
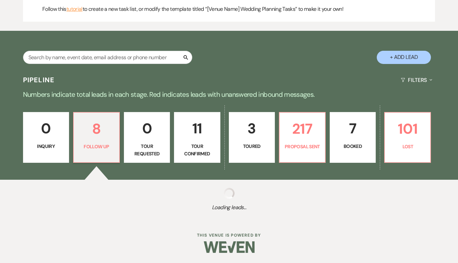
select select "9"
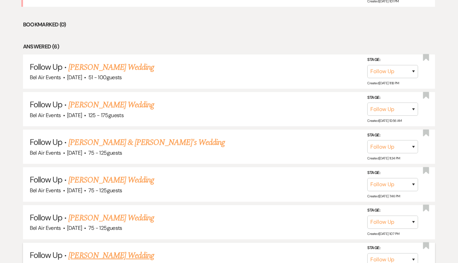
scroll to position [285, 0]
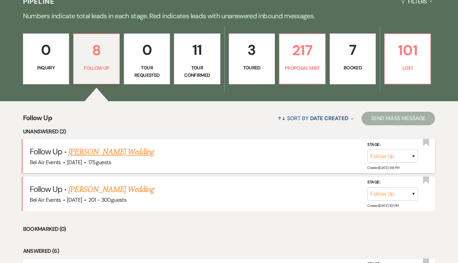
click at [107, 157] on link "[PERSON_NAME] Wedding" at bounding box center [111, 152] width 86 height 12
select select "9"
select select "3"
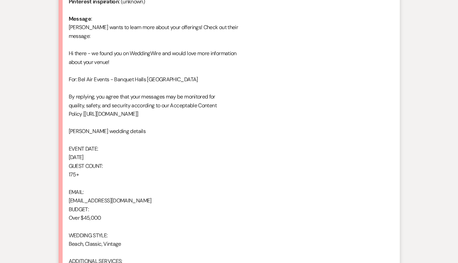
scroll to position [454, 0]
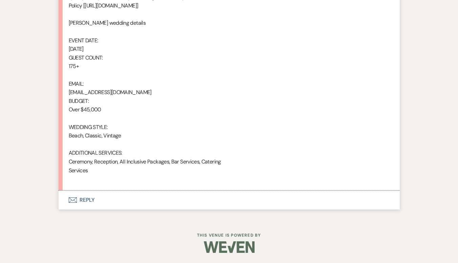
click at [79, 200] on button "Envelope Reply" at bounding box center [229, 200] width 341 height 19
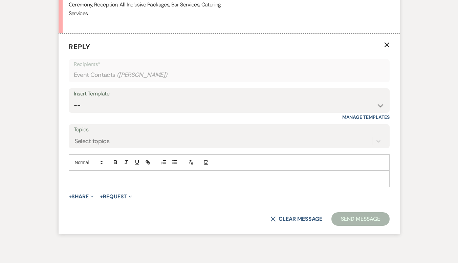
scroll to position [613, 0]
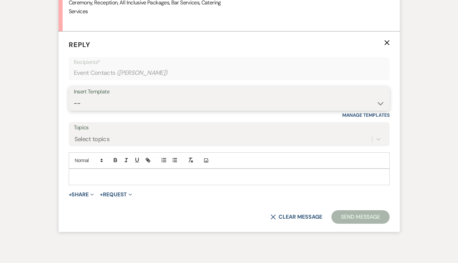
click at [116, 99] on select "-- Weven Planning Portal Introduction (Booked Events) Contract (Pre-Booked Lead…" at bounding box center [229, 103] width 311 height 13
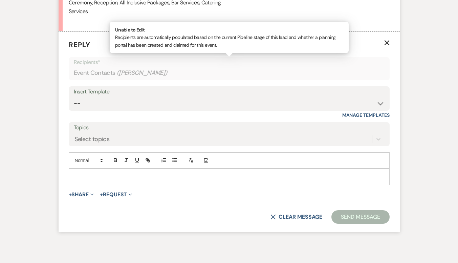
click at [188, 71] on div "Event Contacts ( [PERSON_NAME] )" at bounding box center [229, 72] width 311 height 13
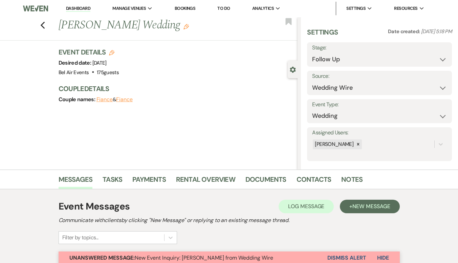
scroll to position [0, 0]
click at [347, 57] on select "Inquiry Follow Up Tour Requested Tour Confirmed Toured Proposal Sent Booked Lost" at bounding box center [379, 59] width 135 height 13
click at [347, 58] on select "Inquiry Follow Up Tour Requested Tour Confirmed Toured Proposal Sent Booked Lost" at bounding box center [379, 59] width 135 height 13
click at [347, 56] on select "Inquiry Follow Up Tour Requested Tour Confirmed Toured Proposal Sent Booked Lost" at bounding box center [379, 59] width 135 height 13
select select "8"
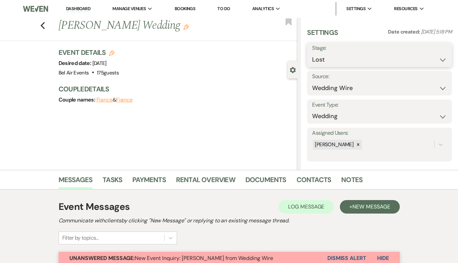
click at [312, 53] on select "Inquiry Follow Up Tour Requested Tour Confirmed Toured Proposal Sent Booked Lost" at bounding box center [379, 59] width 135 height 13
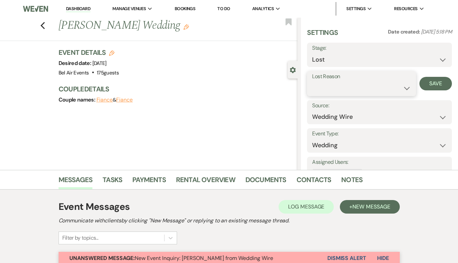
click at [350, 85] on select "Booked Elsewhere Budget Date Unavailable No Response Not a Good Match Capacity …" at bounding box center [361, 88] width 98 height 13
select select "4"
click at [312, 82] on select "Booked Elsewhere Budget Date Unavailable No Response Not a Good Match Capacity …" at bounding box center [361, 88] width 98 height 13
click at [431, 81] on button "Save" at bounding box center [435, 84] width 32 height 14
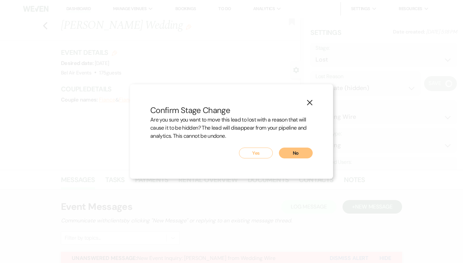
click at [263, 153] on button "Yes" at bounding box center [256, 153] width 34 height 11
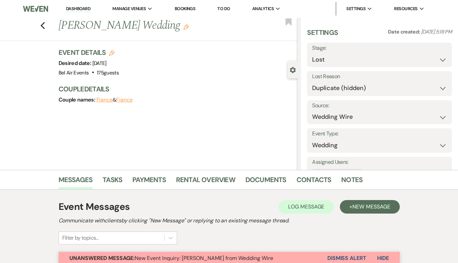
select select "9"
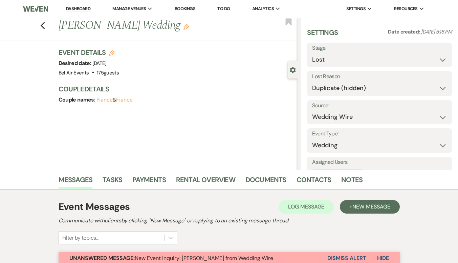
select select "9"
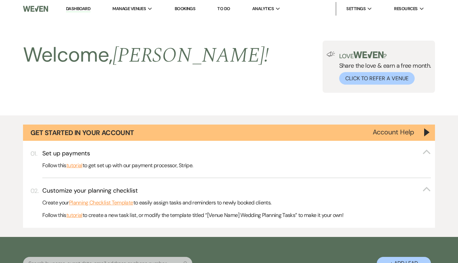
scroll to position [285, 0]
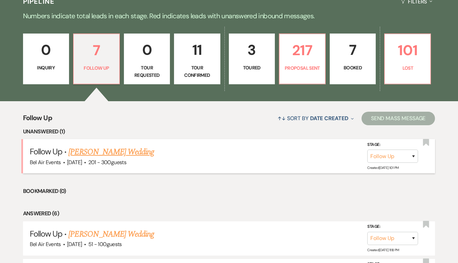
click at [81, 154] on link "[PERSON_NAME] Wedding" at bounding box center [111, 152] width 86 height 12
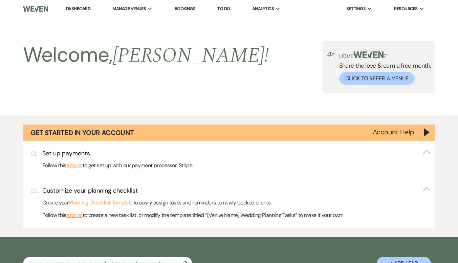
select select "9"
select select "2"
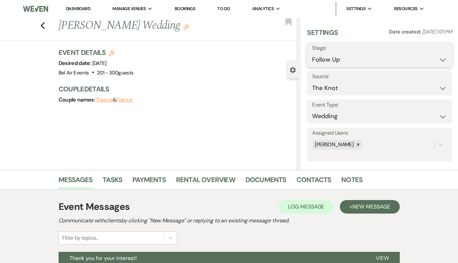
click at [361, 64] on select "Inquiry Follow Up Tour Requested Tour Confirmed Toured Proposal Sent Booked Lost" at bounding box center [379, 59] width 135 height 13
select select "8"
click at [312, 53] on select "Inquiry Follow Up Tour Requested Tour Confirmed Toured Proposal Sent Booked Lost" at bounding box center [379, 59] width 135 height 13
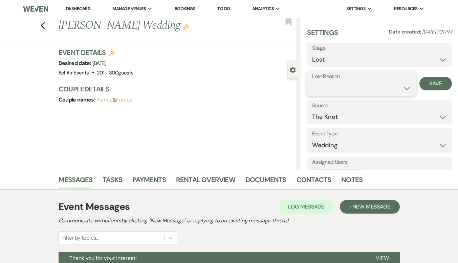
click at [351, 85] on select "Booked Elsewhere Budget Date Unavailable No Response Not a Good Match Capacity …" at bounding box center [361, 88] width 98 height 13
select select "4"
click at [312, 82] on select "Booked Elsewhere Budget Date Unavailable No Response Not a Good Match Capacity …" at bounding box center [361, 88] width 98 height 13
click at [424, 84] on button "Save" at bounding box center [435, 84] width 32 height 14
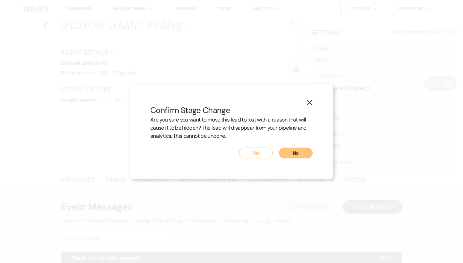
click at [247, 154] on button "Yes" at bounding box center [256, 153] width 34 height 11
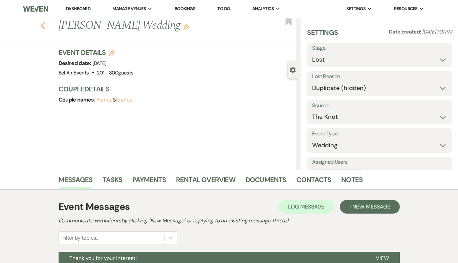
click at [44, 26] on use "button" at bounding box center [42, 25] width 4 height 7
select select "8"
select select "4"
select select "9"
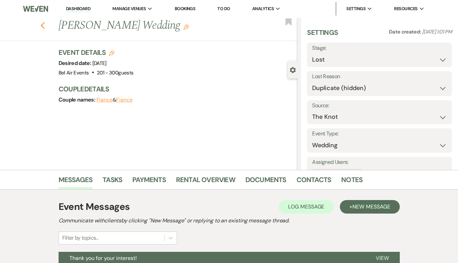
select select "9"
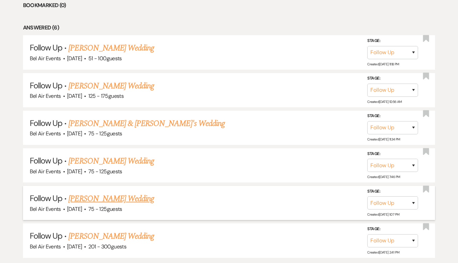
scroll to position [379, 0]
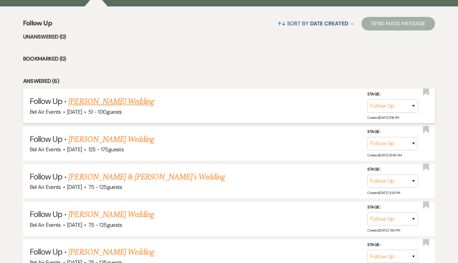
click at [101, 104] on link "[PERSON_NAME] Wedding" at bounding box center [111, 101] width 86 height 12
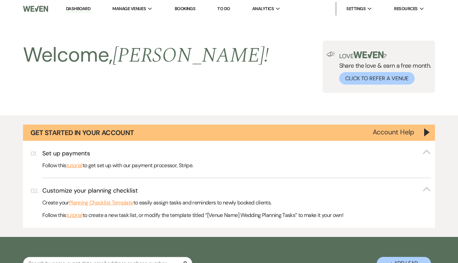
select select "9"
select select "2"
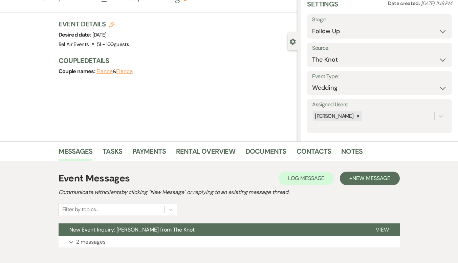
scroll to position [67, 0]
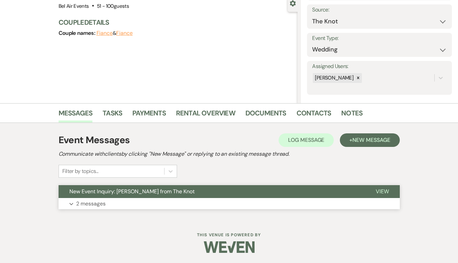
click at [76, 200] on p "2 messages" at bounding box center [90, 203] width 29 height 9
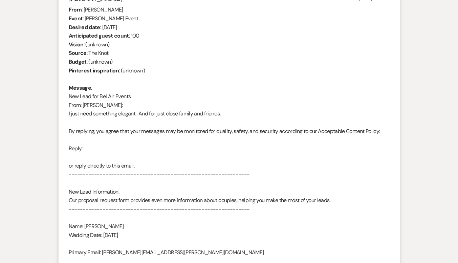
scroll to position [0, 0]
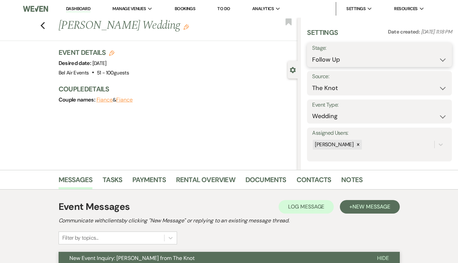
click at [372, 57] on select "Inquiry Follow Up Tour Requested Tour Confirmed Toured Proposal Sent Booked Lost" at bounding box center [379, 59] width 135 height 13
select select "9"
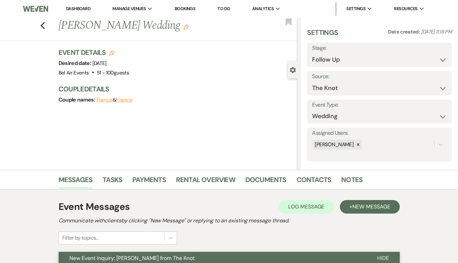
select select "9"
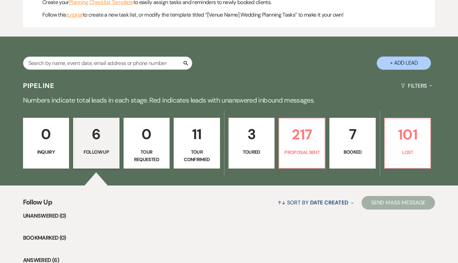
scroll to position [176, 0]
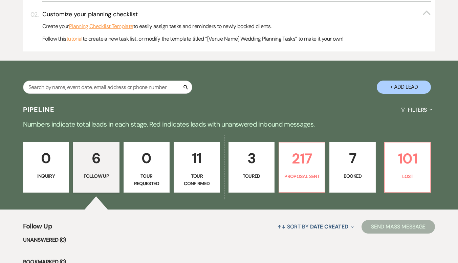
click at [47, 164] on p "0" at bounding box center [45, 158] width 37 height 23
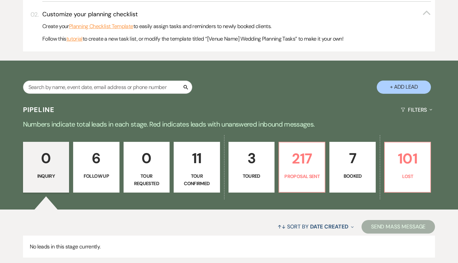
click at [98, 165] on p "6" at bounding box center [96, 158] width 37 height 23
select select "9"
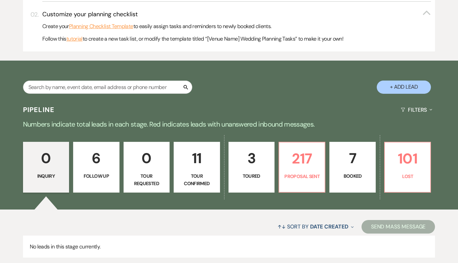
select select "9"
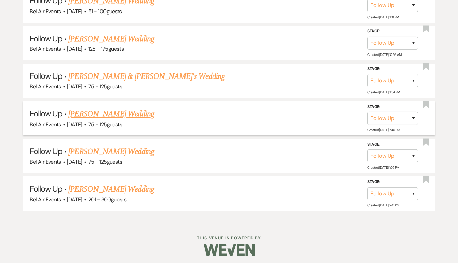
scroll to position [481, 0]
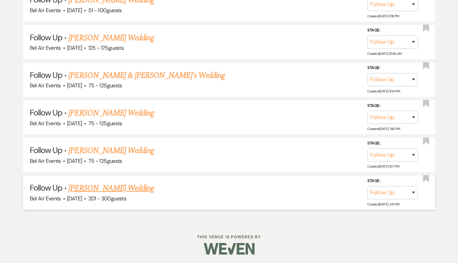
click at [113, 189] on link "[PERSON_NAME] Wedding" at bounding box center [111, 188] width 86 height 12
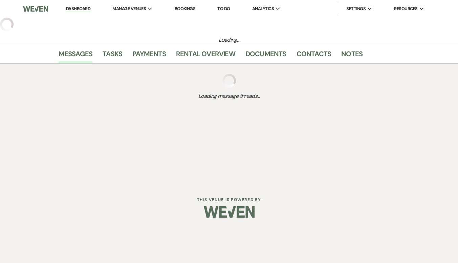
select select "9"
select select "2"
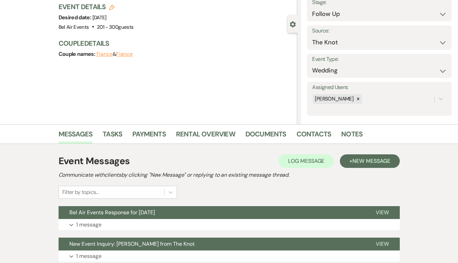
scroll to position [98, 0]
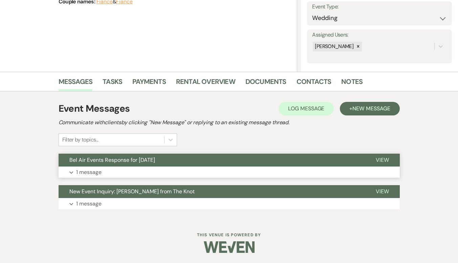
click at [92, 175] on p "1 message" at bounding box center [88, 172] width 25 height 9
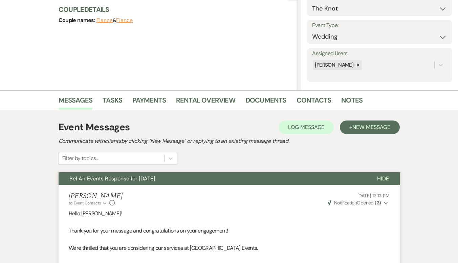
scroll to position [0, 0]
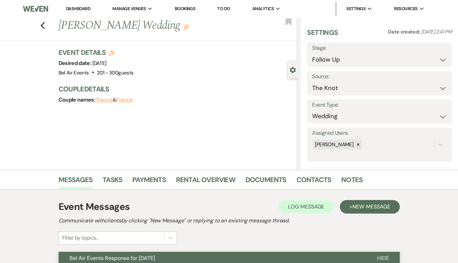
scroll to position [481, 0]
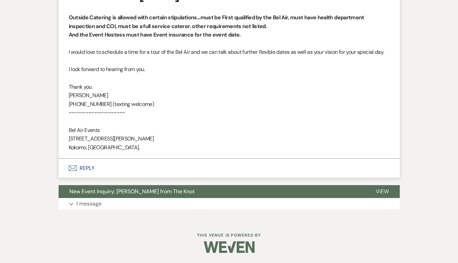
select select "9"
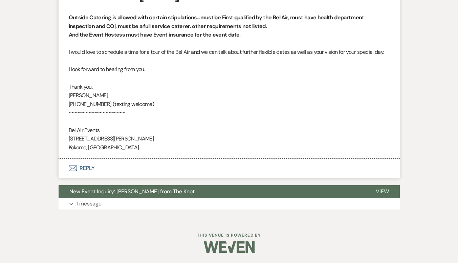
select select "9"
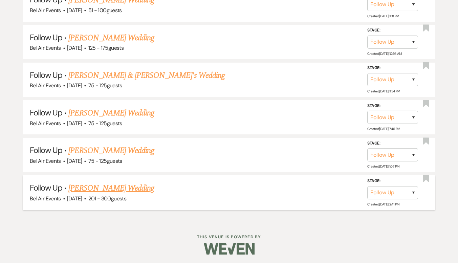
click at [90, 187] on link "[PERSON_NAME] Wedding" at bounding box center [111, 188] width 86 height 12
select select "9"
select select "2"
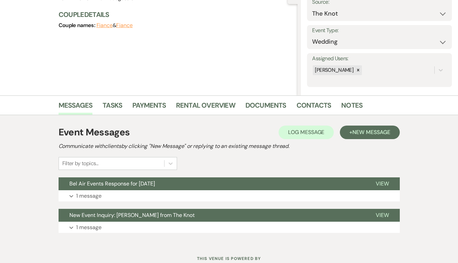
scroll to position [98, 0]
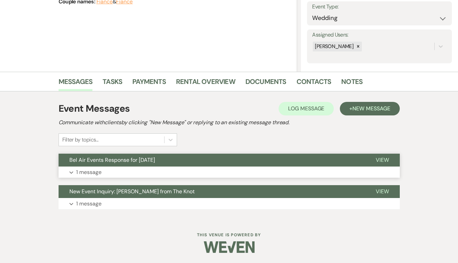
click at [83, 170] on p "1 message" at bounding box center [88, 172] width 25 height 9
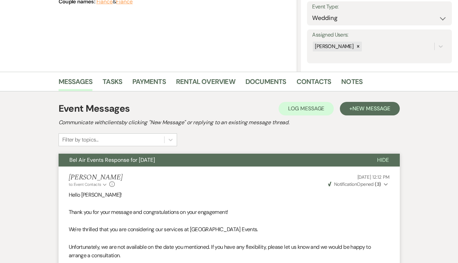
scroll to position [0, 0]
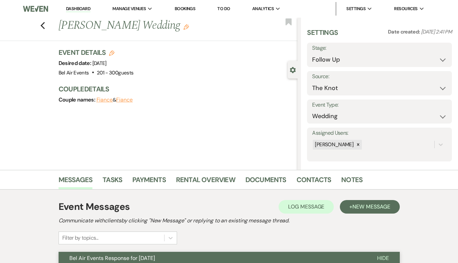
select select "9"
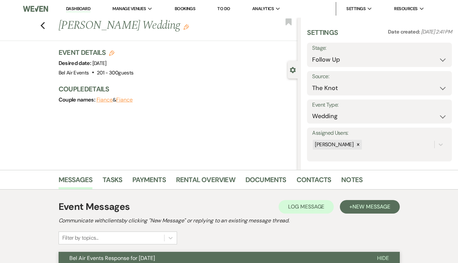
select select "9"
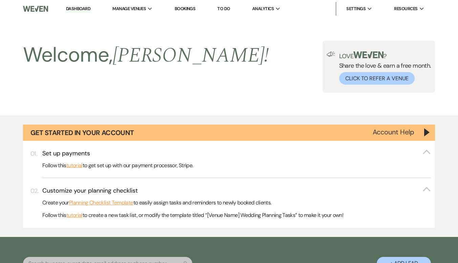
scroll to position [481, 0]
